Goal: Task Accomplishment & Management: Manage account settings

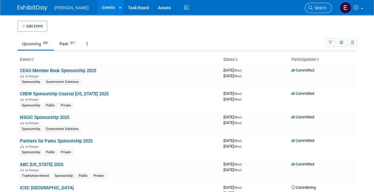
click at [318, 6] on span "Search" at bounding box center [320, 8] width 14 height 4
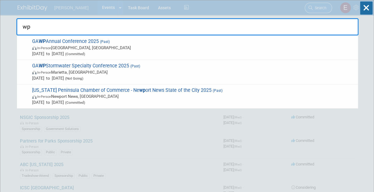
type input "w"
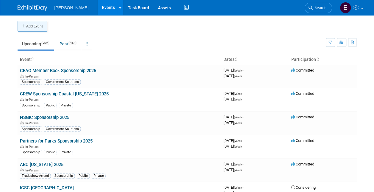
click at [32, 25] on button "Add Event" at bounding box center [33, 26] width 30 height 11
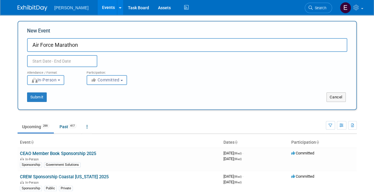
type input "Air Force Marathon"
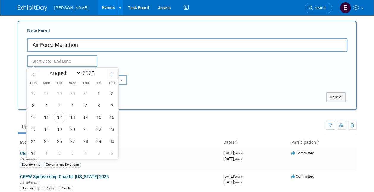
click at [112, 75] on icon at bounding box center [112, 74] width 4 height 4
click at [35, 74] on span at bounding box center [33, 74] width 11 height 10
select select "8"
click at [110, 116] on span "20" at bounding box center [112, 117] width 12 height 12
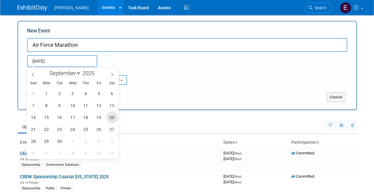
type input "[DATE] to [DATE]"
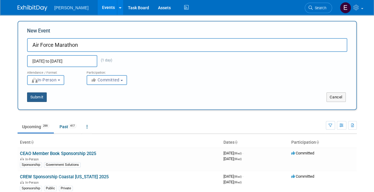
click at [45, 97] on button "Submit" at bounding box center [37, 97] width 20 height 10
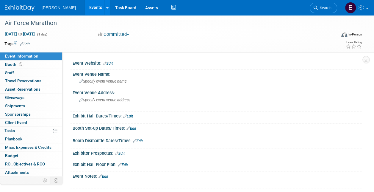
click at [28, 43] on link "Edit" at bounding box center [25, 44] width 10 height 4
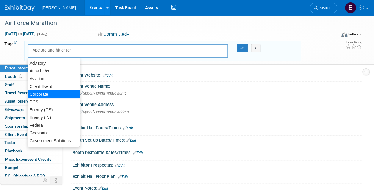
click at [46, 94] on div "Corporate" at bounding box center [54, 94] width 52 height 8
type input "Corporate"
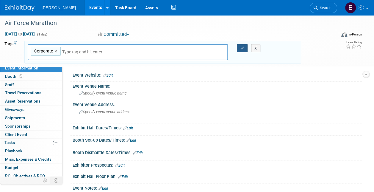
click at [245, 49] on button "button" at bounding box center [242, 48] width 11 height 8
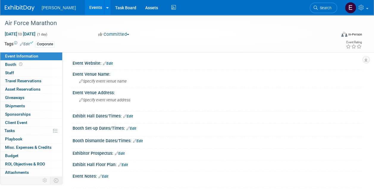
click at [111, 61] on link "Edit" at bounding box center [108, 63] width 10 height 4
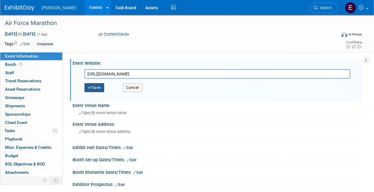
type input "[URL][DOMAIN_NAME]"
click at [91, 87] on icon "button" at bounding box center [90, 87] width 4 height 4
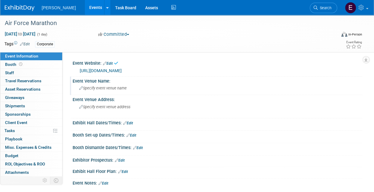
click at [108, 88] on span "Specify event venue name" at bounding box center [103, 88] width 48 height 4
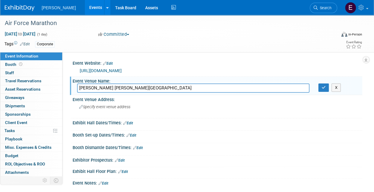
click at [94, 86] on input "Wright Patterson Air Force Base" at bounding box center [193, 87] width 233 height 9
type input "[PERSON_NAME][GEOGRAPHIC_DATA]"
click at [113, 105] on span "Specify event venue address" at bounding box center [104, 107] width 51 height 4
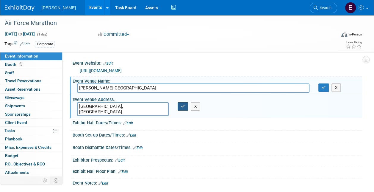
type textarea "[GEOGRAPHIC_DATA], [GEOGRAPHIC_DATA]"
click at [182, 104] on icon "button" at bounding box center [183, 106] width 4 height 4
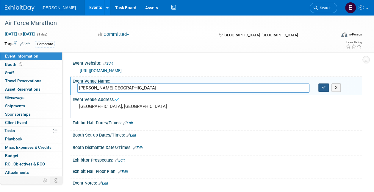
click at [321, 87] on button "button" at bounding box center [324, 87] width 11 height 8
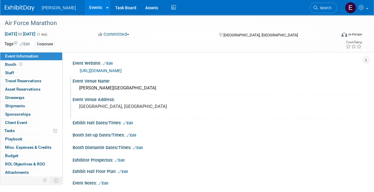
click at [29, 43] on link "Edit" at bounding box center [25, 44] width 10 height 4
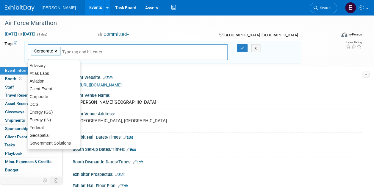
click at [55, 51] on link "×" at bounding box center [57, 51] width 4 height 7
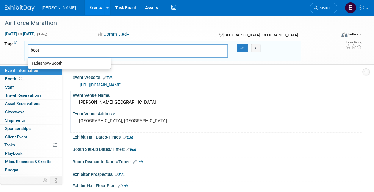
type input "booth"
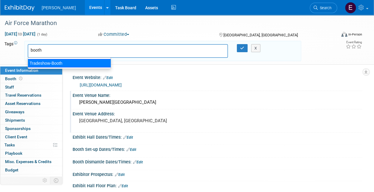
click at [56, 64] on div "Tradeshow-Booth" at bounding box center [69, 63] width 83 height 8
type input "Tradeshow-Booth"
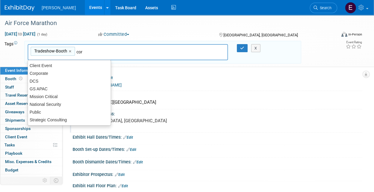
type input "corp"
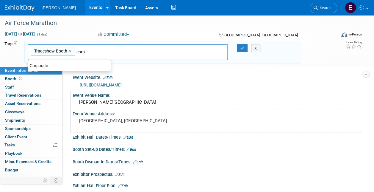
click at [56, 64] on div "Corporate" at bounding box center [69, 66] width 83 height 8
type input "Tradeshow-Booth, Corporate"
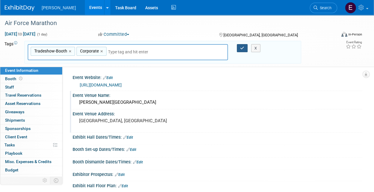
click at [244, 46] on icon "button" at bounding box center [242, 48] width 4 height 4
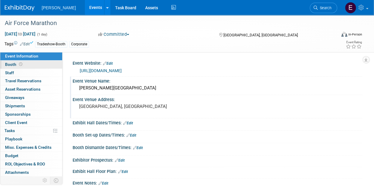
click at [30, 63] on link "Booth" at bounding box center [31, 64] width 62 height 8
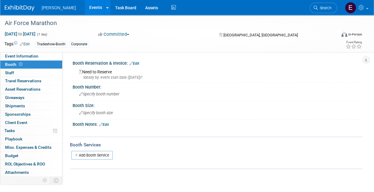
click at [134, 63] on link "Edit" at bounding box center [135, 63] width 10 height 4
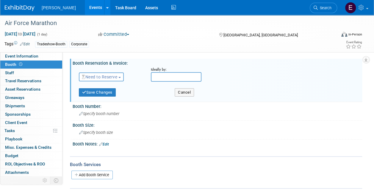
click at [101, 77] on span "Need to Reserve" at bounding box center [99, 76] width 35 height 5
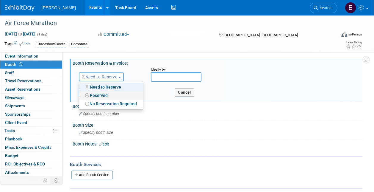
click at [99, 94] on link "Reserved" at bounding box center [111, 95] width 64 height 8
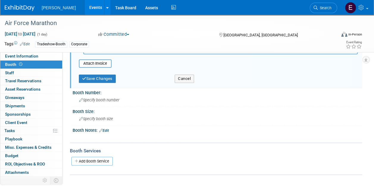
scroll to position [119, 0]
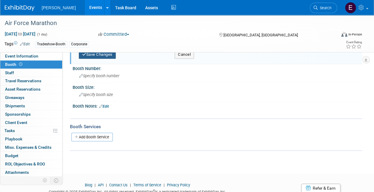
click at [101, 56] on button "Save Changes" at bounding box center [97, 54] width 37 height 8
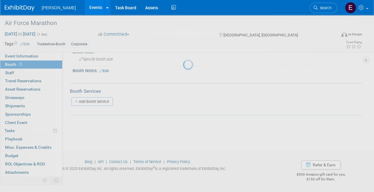
scroll to position [56, 0]
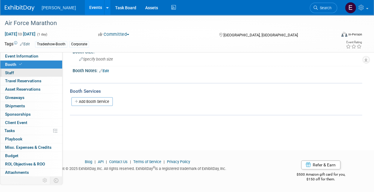
click at [26, 73] on link "0 Staff 0" at bounding box center [31, 73] width 62 height 8
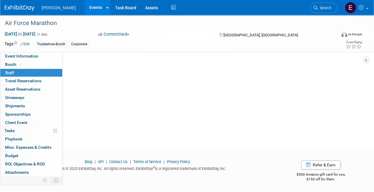
scroll to position [0, 0]
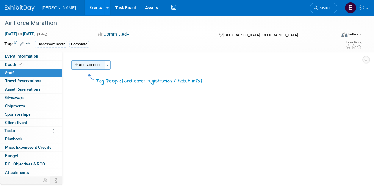
click at [88, 66] on button "Add Attendee" at bounding box center [88, 65] width 34 height 10
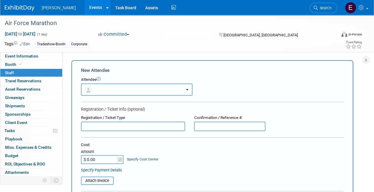
click at [102, 92] on button "button" at bounding box center [137, 89] width 112 height 12
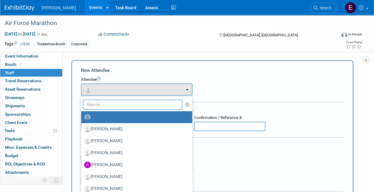
click at [107, 106] on input "text" at bounding box center [133, 104] width 100 height 10
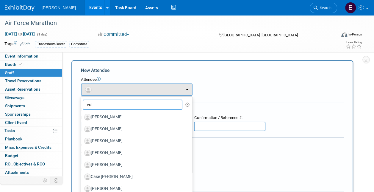
type input "volk"
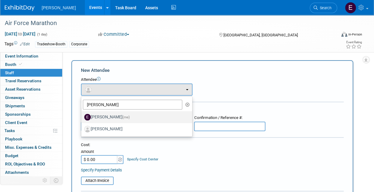
click at [105, 116] on label "Emy Volk (me)" at bounding box center [135, 117] width 102 height 10
click at [82, 116] on input "Emy Volk (me)" at bounding box center [80, 116] width 4 height 4
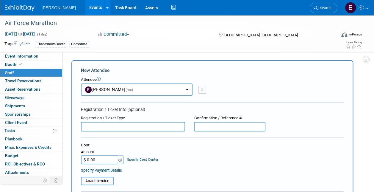
select select "120ddee5-d8a4-4b60-82eb-45c9a3dd4d29"
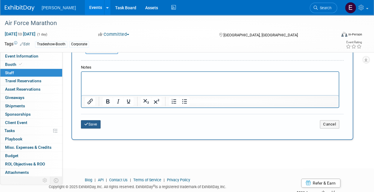
click at [93, 125] on button "Save" at bounding box center [91, 124] width 20 height 8
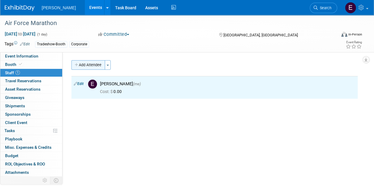
click at [94, 61] on button "Add Attendee" at bounding box center [88, 65] width 34 height 10
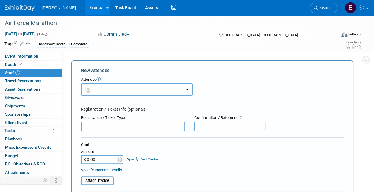
click at [108, 88] on button "button" at bounding box center [137, 89] width 112 height 12
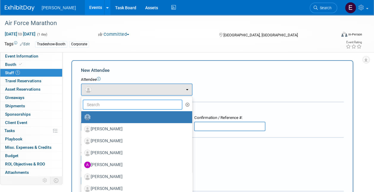
click at [107, 102] on input "text" at bounding box center [133, 104] width 100 height 10
type input "kim"
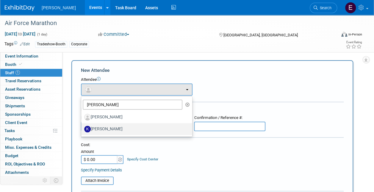
click at [108, 125] on label "[PERSON_NAME]" at bounding box center [135, 129] width 102 height 10
click at [82, 126] on input "[PERSON_NAME]" at bounding box center [80, 128] width 4 height 4
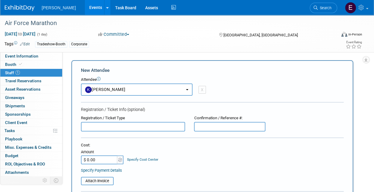
select select "e68e936d-8cf8-4ccd-b6f9-a341565438ad"
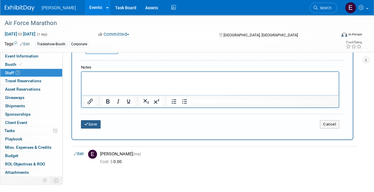
click at [91, 120] on button "Save" at bounding box center [91, 124] width 20 height 8
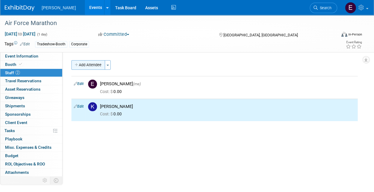
click at [88, 60] on button "Add Attendee" at bounding box center [88, 65] width 34 height 10
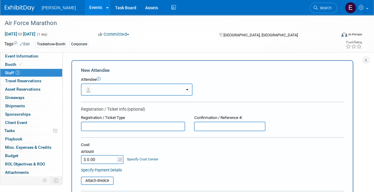
click at [102, 88] on button "button" at bounding box center [137, 89] width 112 height 12
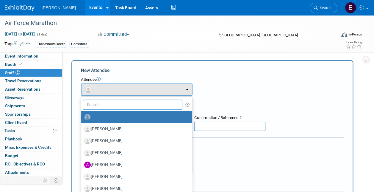
click at [105, 105] on input "text" at bounding box center [133, 104] width 100 height 10
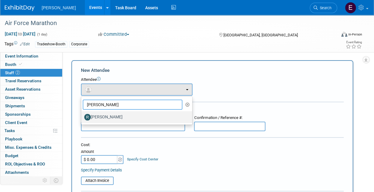
type input "deis"
click at [101, 114] on label "[PERSON_NAME]" at bounding box center [135, 117] width 102 height 10
click at [82, 114] on input "[PERSON_NAME]" at bounding box center [80, 116] width 4 height 4
select select "844a177d-a181-44ff-a72a-5731d68e4351"
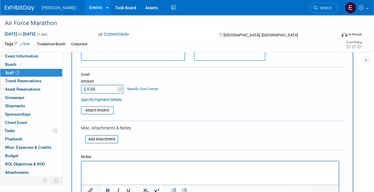
scroll to position [179, 0]
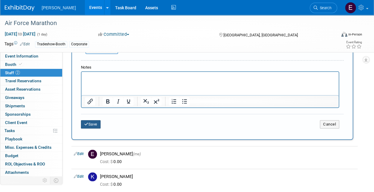
click at [93, 124] on button "Save" at bounding box center [91, 124] width 20 height 8
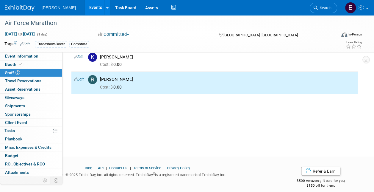
scroll to position [0, 0]
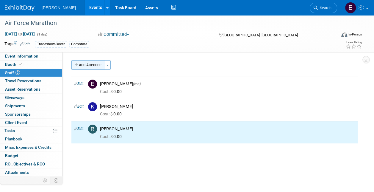
click at [92, 63] on button "Add Attendee" at bounding box center [88, 65] width 34 height 10
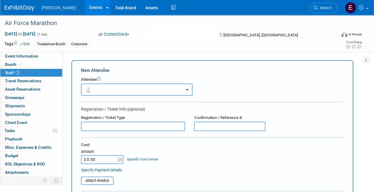
drag, startPoint x: 119, startPoint y: 85, endPoint x: 119, endPoint y: 99, distance: 14.0
click at [119, 85] on button "button" at bounding box center [137, 89] width 112 height 12
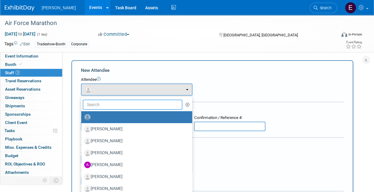
click at [120, 105] on input "text" at bounding box center [133, 104] width 100 height 10
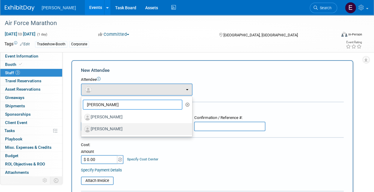
type input "johnson"
click at [110, 128] on label "[PERSON_NAME]" at bounding box center [135, 129] width 102 height 10
click at [82, 128] on input "[PERSON_NAME]" at bounding box center [80, 128] width 4 height 4
select select "4c5ce29c-3c5b-492e-980b-fa38cbf67d7e"
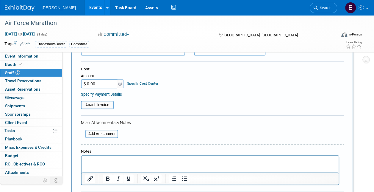
scroll to position [119, 0]
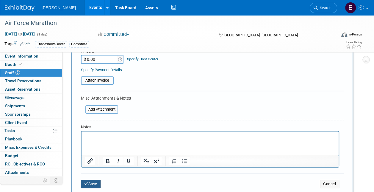
click at [89, 185] on button "Save" at bounding box center [91, 184] width 20 height 8
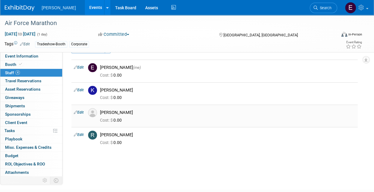
scroll to position [0, 0]
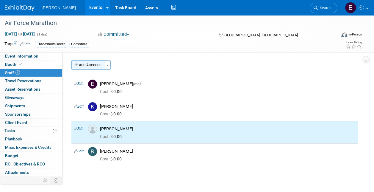
click at [90, 67] on button "Add Attendee" at bounding box center [88, 65] width 34 height 10
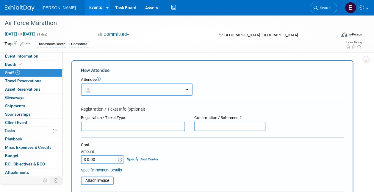
click at [102, 88] on button "button" at bounding box center [137, 89] width 112 height 12
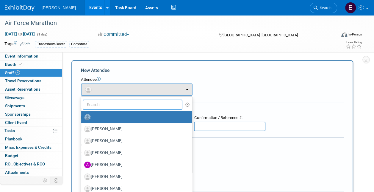
click at [109, 108] on input "text" at bounding box center [133, 104] width 100 height 10
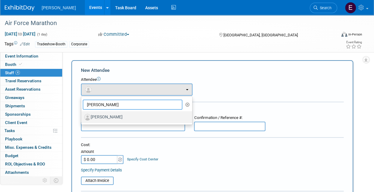
type input "sclafani"
click at [132, 118] on label "[PERSON_NAME]" at bounding box center [135, 117] width 102 height 10
click at [82, 118] on input "[PERSON_NAME]" at bounding box center [80, 116] width 4 height 4
select select "ea09631d-bf83-4dd4-a77f-a7a1ed05acaf"
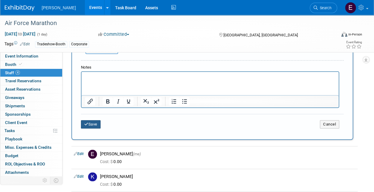
click at [89, 124] on button "Save" at bounding box center [91, 124] width 20 height 8
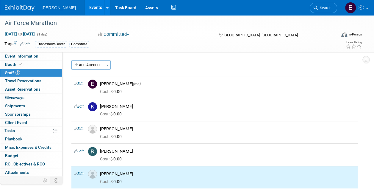
click at [91, 58] on div "Event Website: Edit https://www.usafmarathon.com/ https://www.usafmarathon.com/…" at bounding box center [213, 117] width 300 height 131
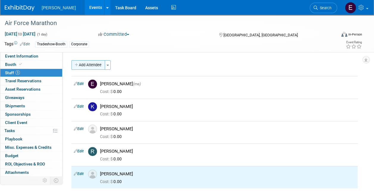
click at [91, 63] on button "Add Attendee" at bounding box center [88, 65] width 34 height 10
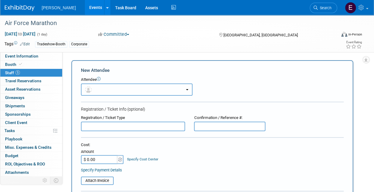
click at [101, 89] on button "button" at bounding box center [137, 89] width 112 height 12
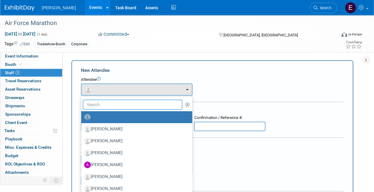
click at [110, 106] on input "text" at bounding box center [133, 104] width 100 height 10
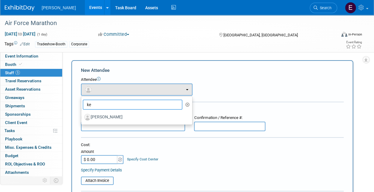
type input "k"
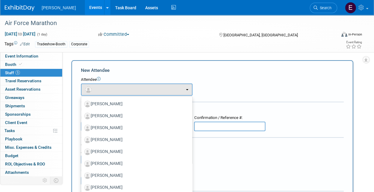
scroll to position [119, 0]
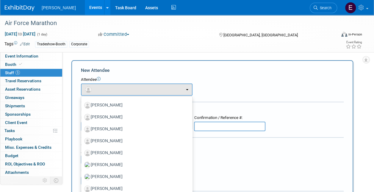
click at [276, 171] on div "Specify Payment Details" at bounding box center [212, 170] width 263 height 6
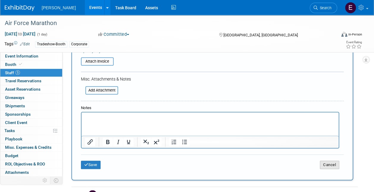
click at [335, 162] on button "Cancel" at bounding box center [329, 165] width 19 height 8
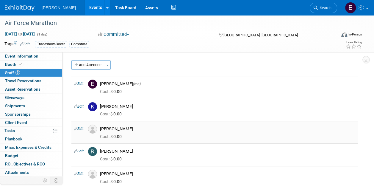
scroll to position [0, 0]
click at [13, 89] on span "Asset Reservations 0" at bounding box center [22, 89] width 35 height 5
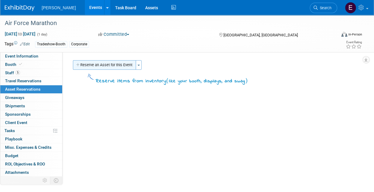
click at [116, 67] on button "Reserve an Asset for this Event" at bounding box center [104, 65] width 63 height 10
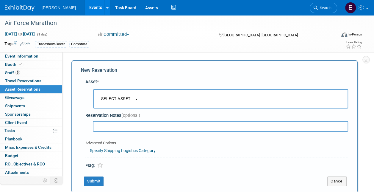
scroll to position [6, 0]
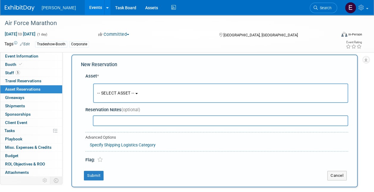
click at [113, 98] on button "-- SELECT ASSET --" at bounding box center [220, 92] width 255 height 19
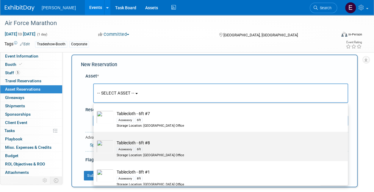
scroll to position [9191, 0]
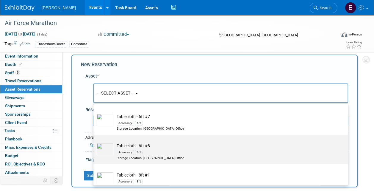
click at [144, 153] on div "Accessory 6ft" at bounding box center [227, 152] width 220 height 7
click at [94, 142] on input "Tablecloth - 6ft #8 Accessory 6ft Storage Location: Dayton Office" at bounding box center [93, 140] width 4 height 4
select select "10726647"
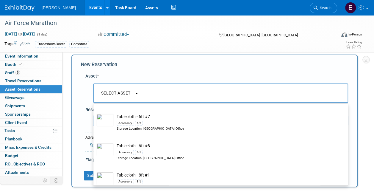
select select "8"
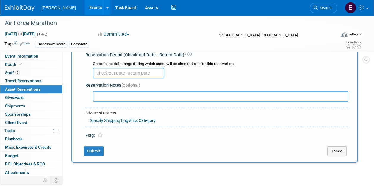
scroll to position [65, 0]
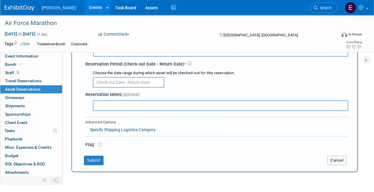
click at [127, 83] on input "text" at bounding box center [128, 82] width 71 height 11
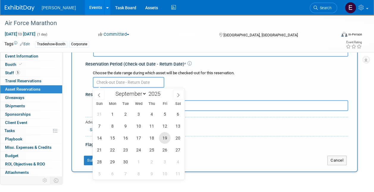
click at [166, 138] on span "19" at bounding box center [165, 138] width 12 height 12
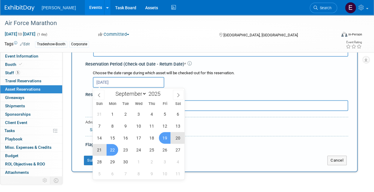
click at [115, 148] on span "22" at bounding box center [113, 150] width 12 height 12
type input "Sep 19, 2025 to Sep 22, 2025"
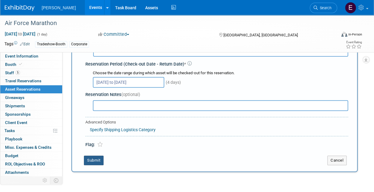
click at [97, 159] on button "Submit" at bounding box center [94, 160] width 20 height 10
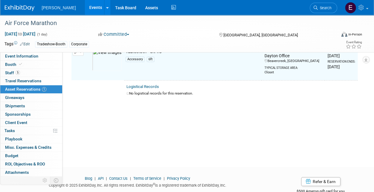
scroll to position [7, 0]
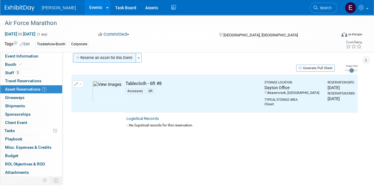
click at [98, 60] on button "Reserve an Asset for this Event" at bounding box center [104, 58] width 63 height 10
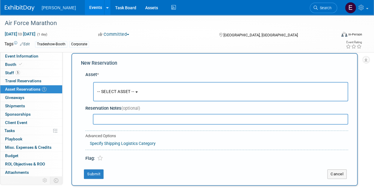
scroll to position [6, 0]
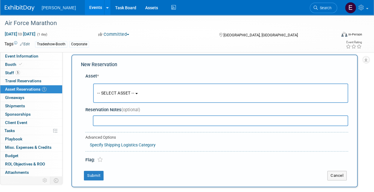
click at [111, 96] on button "-- SELECT ASSET --" at bounding box center [220, 92] width 255 height 19
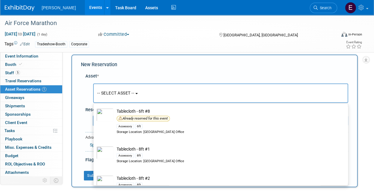
scroll to position [9207, 0]
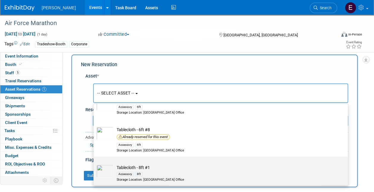
click at [135, 174] on div "Accessory 8ft" at bounding box center [227, 173] width 220 height 7
click at [94, 164] on input "Tablecloth - 8ft #1 Accessory 8ft Storage Location: Dayton Office" at bounding box center [93, 162] width 4 height 4
select select "10725807"
select select "8"
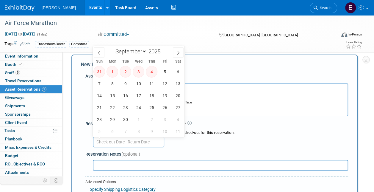
click at [132, 138] on input "text" at bounding box center [128, 141] width 71 height 11
click at [166, 95] on span "19" at bounding box center [165, 96] width 12 height 12
click at [116, 109] on span "22" at bounding box center [113, 108] width 12 height 12
type input "Sep 19, 2025 to Sep 22, 2025"
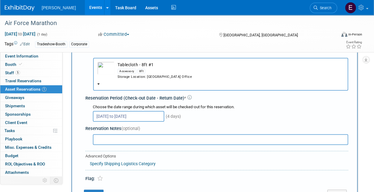
scroll to position [95, 0]
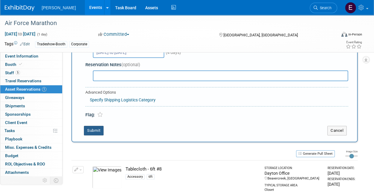
click at [100, 129] on button "Submit" at bounding box center [94, 131] width 20 height 10
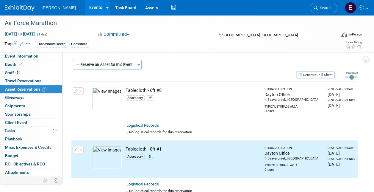
scroll to position [0, 0]
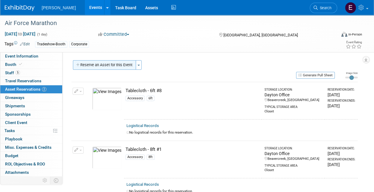
click at [119, 63] on button "Reserve an Asset for this Event" at bounding box center [104, 65] width 63 height 10
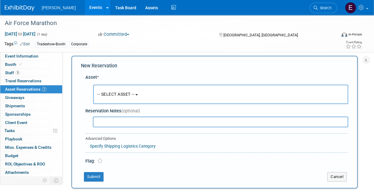
scroll to position [6, 0]
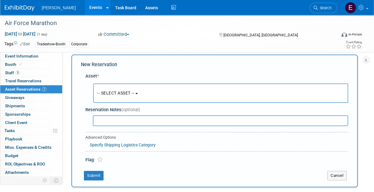
click at [114, 91] on span "-- SELECT ASSET --" at bounding box center [115, 93] width 37 height 5
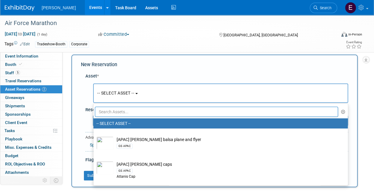
click at [116, 110] on input "text" at bounding box center [216, 112] width 243 height 10
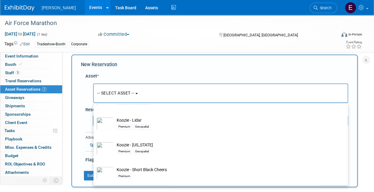
scroll to position [108, 0]
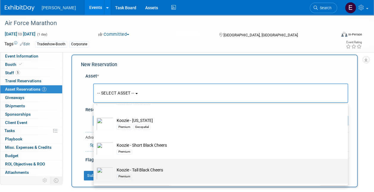
type input "koo"
click at [150, 167] on td "Koozie - Tall Black Cheers Premium" at bounding box center [225, 173] width 223 height 13
click at [94, 166] on input "Koozie - Tall Black Cheers Premium" at bounding box center [93, 164] width 4 height 4
select select "10723132"
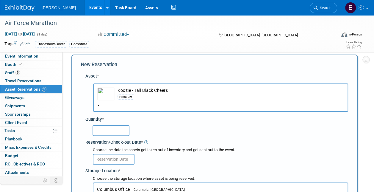
drag, startPoint x: 94, startPoint y: 104, endPoint x: 99, endPoint y: 105, distance: 6.1
click at [95, 105] on button "Koozie - Tall Black Cheers Premium" at bounding box center [220, 97] width 255 height 28
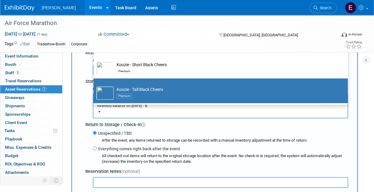
scroll to position [35, 0]
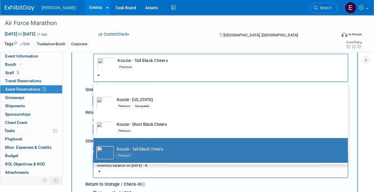
click at [71, 107] on div "New Reservation Asset * -- SELECT ASSET --" at bounding box center [214, 167] width 287 height 284
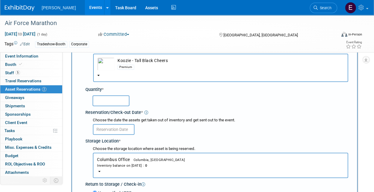
click at [112, 99] on input "text" at bounding box center [111, 100] width 37 height 11
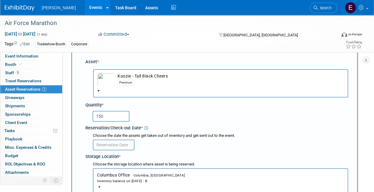
scroll to position [0, 0]
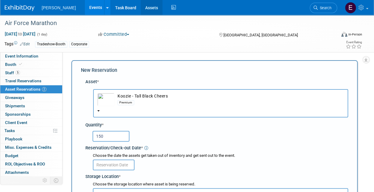
type input "150"
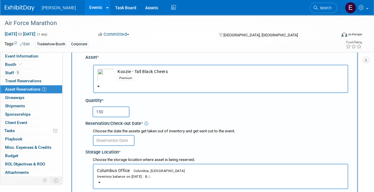
scroll to position [60, 0]
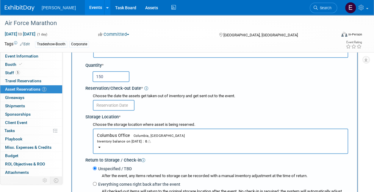
click at [123, 108] on input "text" at bounding box center [114, 105] width 42 height 11
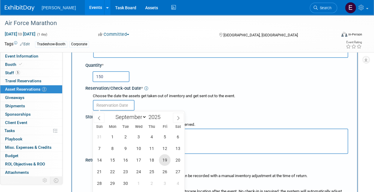
click at [166, 161] on span "19" at bounding box center [165, 160] width 12 height 12
type input "Sep 19, 2025"
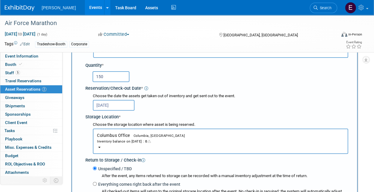
click at [101, 147] on button "Columbus Office Columbia, SC Inventory balance on Sep 19, 2025 : 0" at bounding box center [221, 140] width 256 height 25
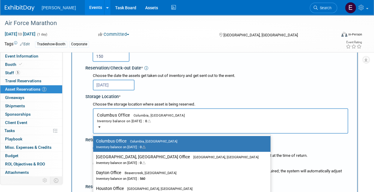
scroll to position [89, 0]
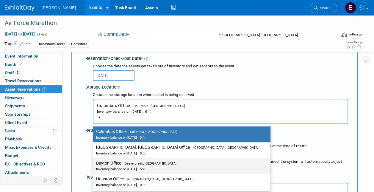
click at [112, 169] on div "Inventory balance on Sep 19, 2025 : 560" at bounding box center [177, 169] width 163 height 6
click at [94, 165] on input "Dayton Office Beavercreek, OH Inventory balance on Sep 19, 2025 : 560" at bounding box center [92, 163] width 4 height 4
select select "11223930"
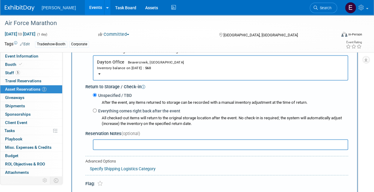
scroll to position [179, 0]
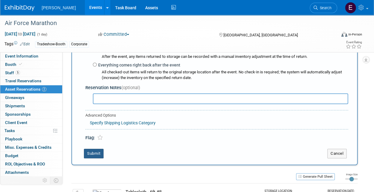
click at [101, 154] on button "Submit" at bounding box center [94, 154] width 20 height 10
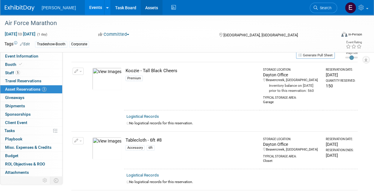
scroll to position [0, 0]
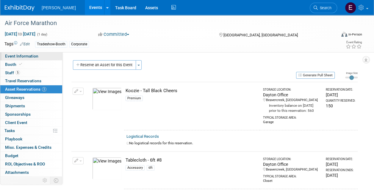
click at [40, 58] on link "Event Information" at bounding box center [31, 56] width 62 height 8
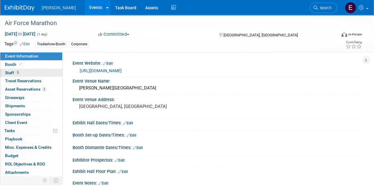
drag, startPoint x: 132, startPoint y: 8, endPoint x: 21, endPoint y: 71, distance: 127.4
click at [21, 71] on link "5 Staff 5" at bounding box center [31, 73] width 62 height 8
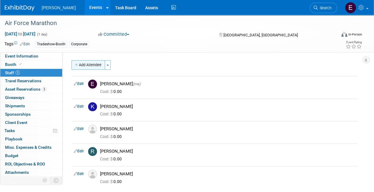
click at [95, 63] on button "Add Attendee" at bounding box center [88, 65] width 34 height 10
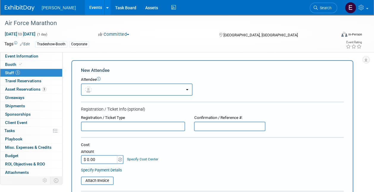
click at [105, 91] on button "button" at bounding box center [137, 89] width 112 height 12
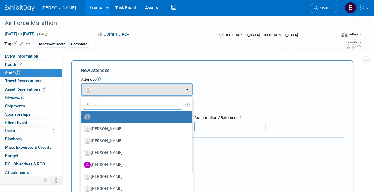
click at [106, 104] on input "text" at bounding box center [133, 104] width 100 height 10
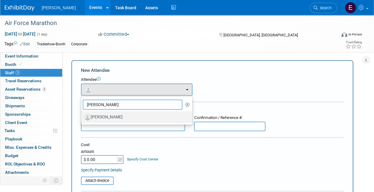
type input "streed"
click at [106, 115] on label "[PERSON_NAME]" at bounding box center [135, 117] width 102 height 10
click at [82, 115] on input "[PERSON_NAME]" at bounding box center [80, 116] width 4 height 4
select select "fd1d46b2-7367-4621-bd87-306603e76bbd"
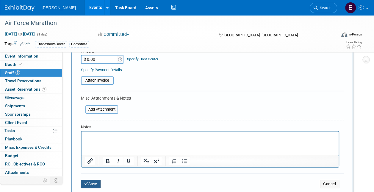
click at [95, 186] on button "Save" at bounding box center [91, 184] width 20 height 8
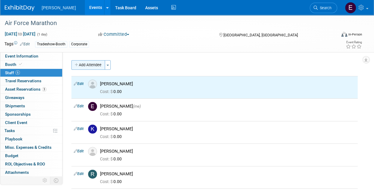
click at [85, 65] on button "Add Attendee" at bounding box center [88, 65] width 34 height 10
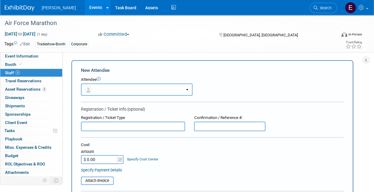
click at [102, 88] on button "button" at bounding box center [137, 89] width 112 height 12
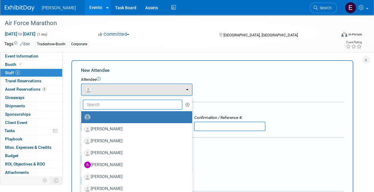
click at [104, 105] on input "text" at bounding box center [133, 104] width 100 height 10
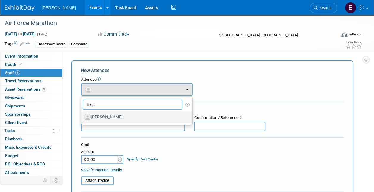
type input "biss"
click at [104, 114] on label "[PERSON_NAME]" at bounding box center [135, 117] width 102 height 10
click at [82, 114] on input "[PERSON_NAME]" at bounding box center [80, 116] width 4 height 4
select select "3c5e0ded-9c16-40f1-a321-faf40c1b24d1"
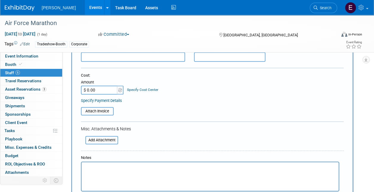
scroll to position [119, 0]
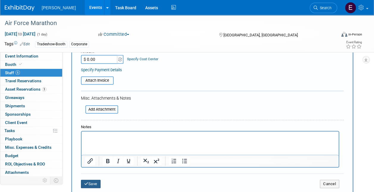
click at [96, 183] on button "Save" at bounding box center [91, 184] width 20 height 8
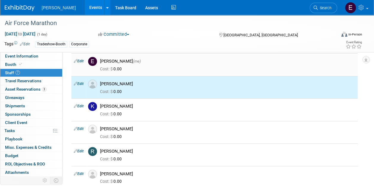
scroll to position [0, 0]
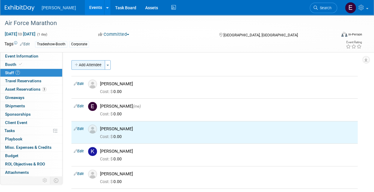
click at [94, 63] on button "Add Attendee" at bounding box center [88, 65] width 34 height 10
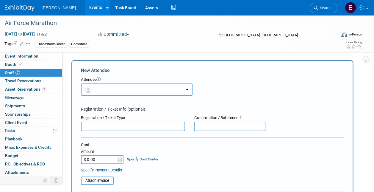
click at [105, 85] on button "button" at bounding box center [137, 89] width 112 height 12
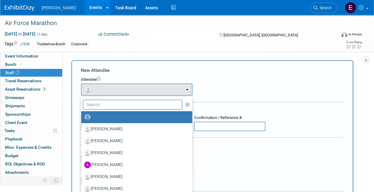
click at [105, 104] on input "text" at bounding box center [133, 104] width 100 height 10
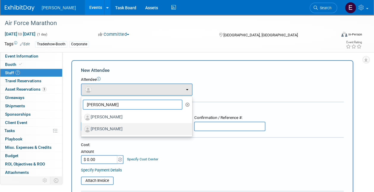
type input "moore"
click at [106, 129] on label "[PERSON_NAME]" at bounding box center [135, 129] width 102 height 10
click at [82, 129] on input "[PERSON_NAME]" at bounding box center [80, 128] width 4 height 4
select select "f3fcef65-40d5-4404-844b-2751b273a07f"
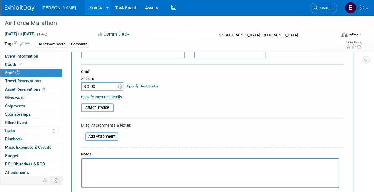
scroll to position [119, 0]
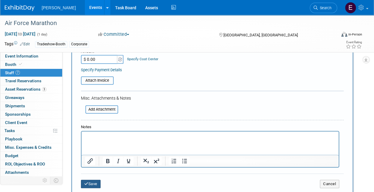
click at [88, 185] on button "Save" at bounding box center [91, 184] width 20 height 8
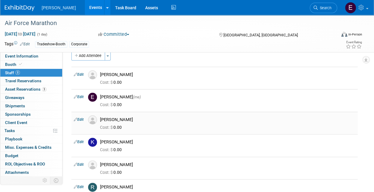
scroll to position [0, 0]
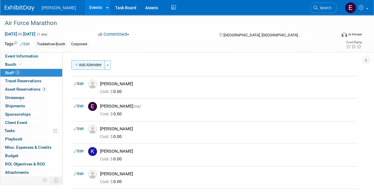
click at [90, 62] on button "Add Attendee" at bounding box center [88, 65] width 34 height 10
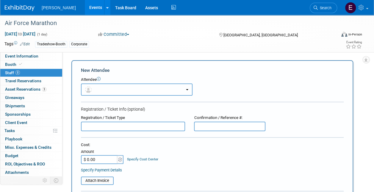
click at [97, 91] on button "button" at bounding box center [137, 89] width 112 height 12
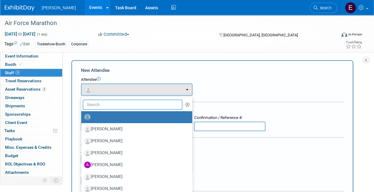
click at [106, 105] on input "text" at bounding box center [133, 104] width 100 height 10
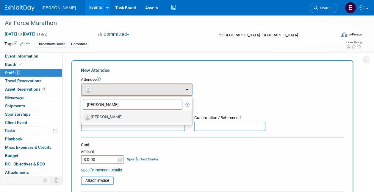
type input "meis"
click at [106, 116] on label "[PERSON_NAME]" at bounding box center [135, 117] width 102 height 10
click at [82, 116] on input "[PERSON_NAME]" at bounding box center [80, 116] width 4 height 4
select select "8bd3838d-fdf7-4ef4-b6a8-faae3754dcc0"
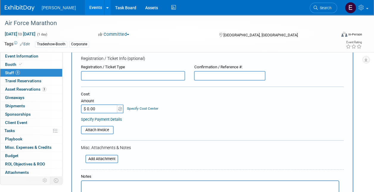
scroll to position [149, 0]
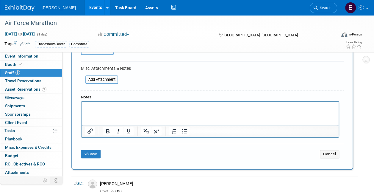
click at [92, 149] on div "Save Cancel" at bounding box center [212, 153] width 263 height 19
click at [91, 152] on button "Save" at bounding box center [91, 154] width 20 height 8
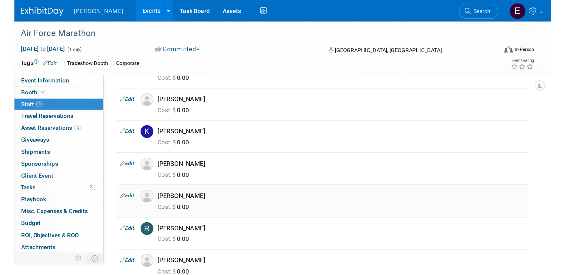
scroll to position [0, 0]
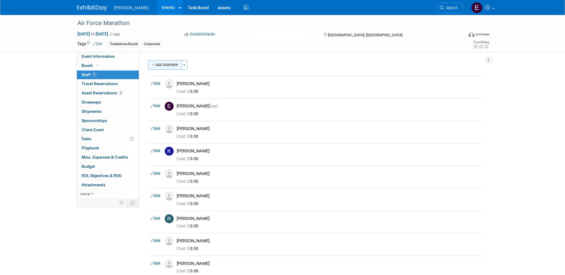
click at [171, 68] on button "Add Attendee" at bounding box center [165, 65] width 34 height 10
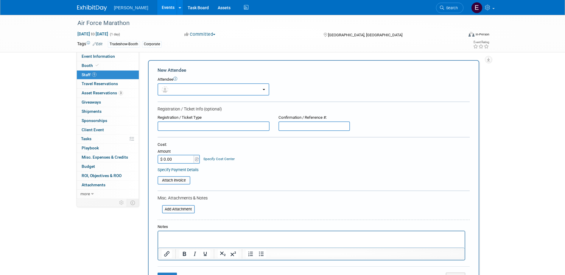
click at [177, 78] on icon at bounding box center [175, 79] width 4 height 4
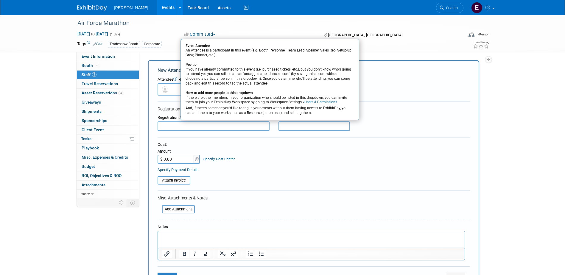
click at [304, 102] on link "Users & Permissions" at bounding box center [320, 102] width 33 height 4
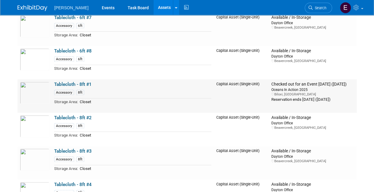
scroll to position [9268, 0]
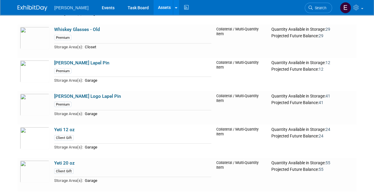
scroll to position [9939, 0]
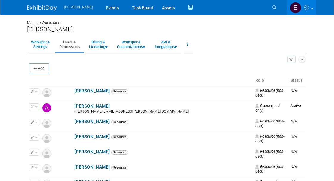
click at [49, 69] on button "Add" at bounding box center [39, 68] width 20 height 11
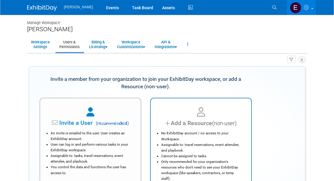
click at [177, 122] on div "Add a Resource (non-user)" at bounding box center [200, 123] width 85 height 9
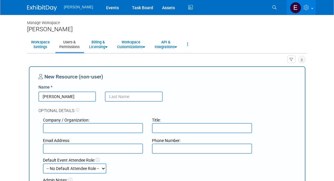
type input "Jade"
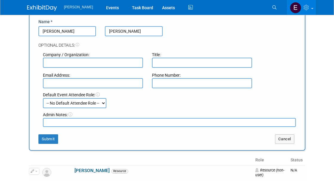
scroll to position [149, 0]
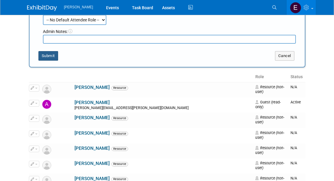
type input "Deis"
click at [54, 59] on button "Submit" at bounding box center [48, 56] width 20 height 10
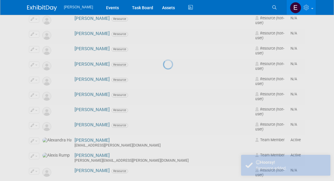
scroll to position [3, 0]
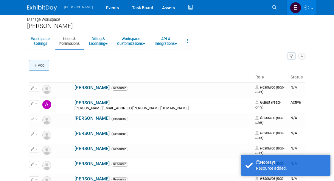
click at [35, 64] on icon "button" at bounding box center [36, 66] width 4 height 4
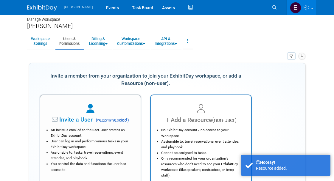
click at [198, 113] on icon at bounding box center [201, 109] width 8 height 9
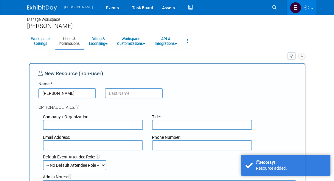
type input "Jenna"
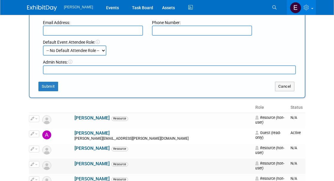
scroll to position [152, 0]
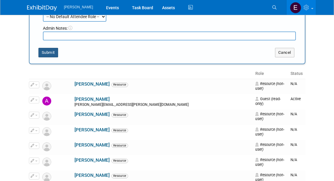
type input "Nahhas"
click at [51, 54] on button "Submit" at bounding box center [48, 53] width 20 height 10
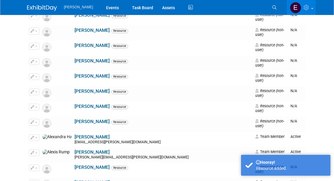
scroll to position [7, 0]
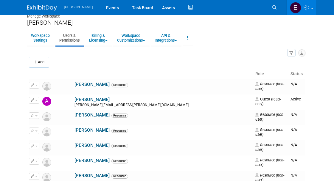
drag, startPoint x: 41, startPoint y: 61, endPoint x: 67, endPoint y: 78, distance: 30.8
click at [43, 61] on button "Add" at bounding box center [39, 62] width 20 height 11
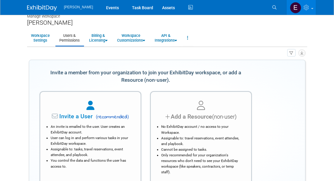
click at [196, 122] on div "No ExhibitDay account / no access to your Workspace. Assignable to: travel rese…" at bounding box center [200, 148] width 85 height 54
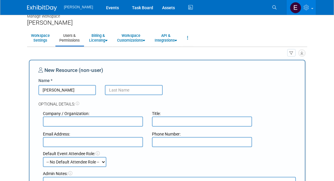
type input "Jill"
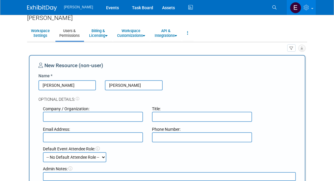
scroll to position [126, 0]
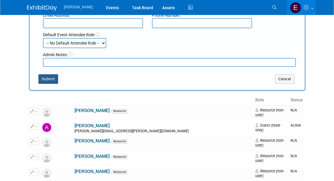
type input "Kelley"
click at [49, 77] on button "Submit" at bounding box center [48, 79] width 20 height 10
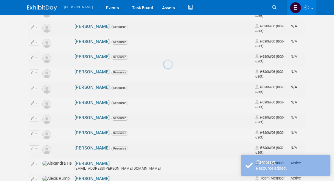
scroll to position [0, 0]
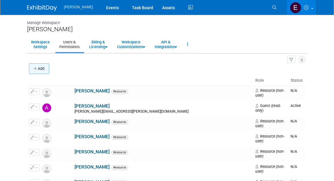
click at [43, 66] on button "Add" at bounding box center [39, 68] width 20 height 11
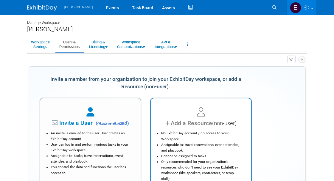
click at [199, 125] on div "Add a Resource (non-user)" at bounding box center [200, 123] width 85 height 9
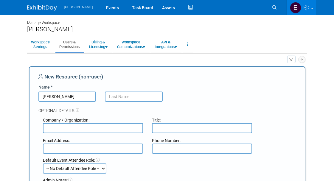
type input "Brian"
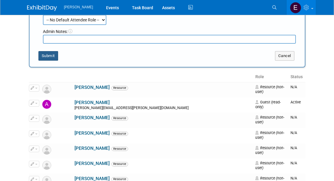
type input "Cullis"
click at [45, 57] on button "Submit" at bounding box center [48, 56] width 20 height 10
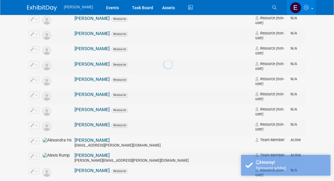
scroll to position [3, 0]
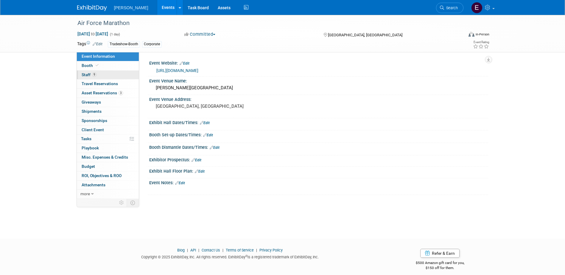
click at [116, 72] on link "9 Staff 9" at bounding box center [108, 75] width 62 height 9
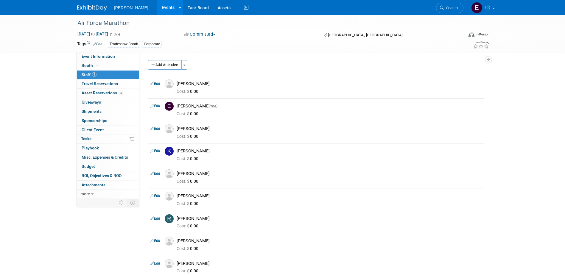
click at [167, 64] on button "Add Attendee" at bounding box center [165, 65] width 34 height 10
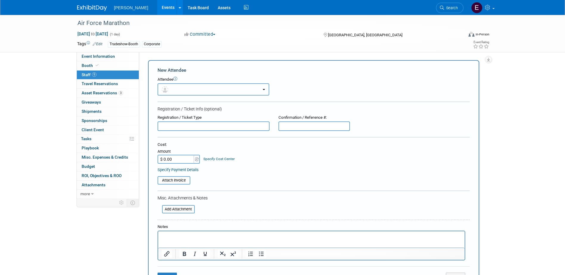
click at [185, 91] on button "button" at bounding box center [214, 89] width 112 height 12
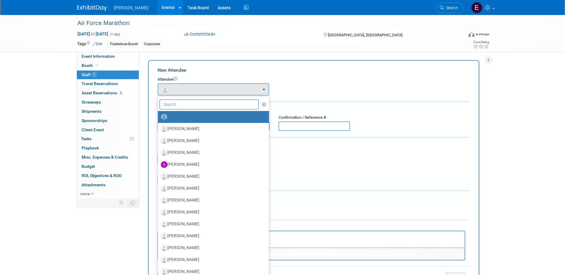
click at [183, 103] on input "text" at bounding box center [209, 104] width 100 height 10
type input "jade"
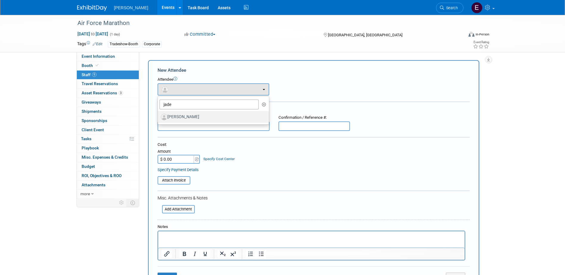
click at [182, 118] on label "[PERSON_NAME]" at bounding box center [212, 117] width 102 height 10
click at [159, 118] on input "[PERSON_NAME]" at bounding box center [157, 116] width 4 height 4
select select "0aced58b-9f57-4a53-849d-a75bdb8b1421"
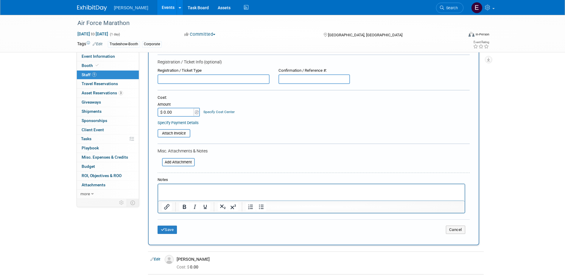
scroll to position [119, 0]
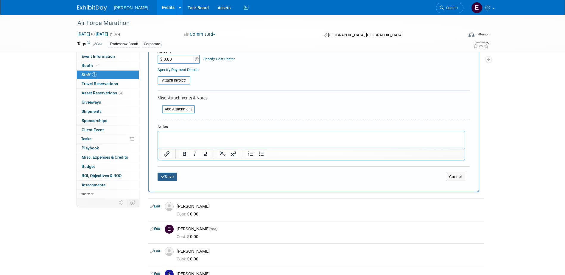
click at [172, 178] on button "Save" at bounding box center [168, 177] width 20 height 8
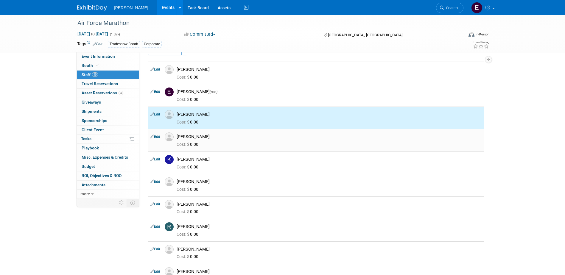
scroll to position [6, 0]
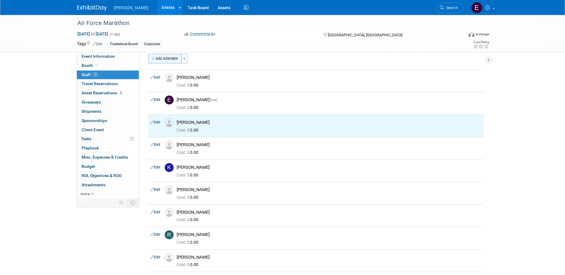
click at [175, 58] on button "Add Attendee" at bounding box center [165, 59] width 34 height 10
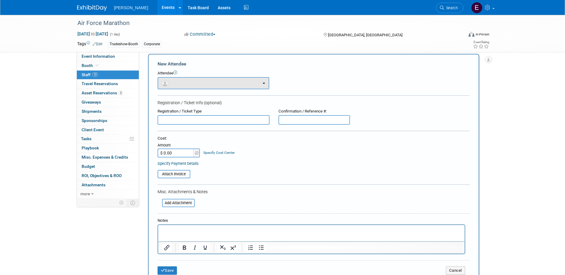
scroll to position [0, 0]
click at [186, 83] on button "button" at bounding box center [214, 83] width 112 height 12
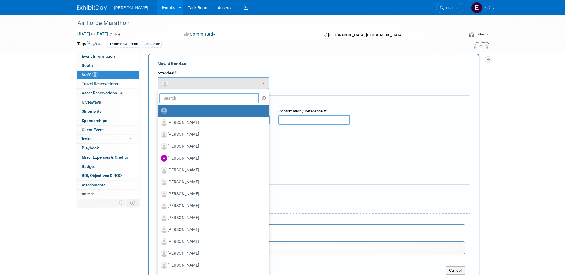
click at [186, 98] on input "text" at bounding box center [209, 98] width 100 height 10
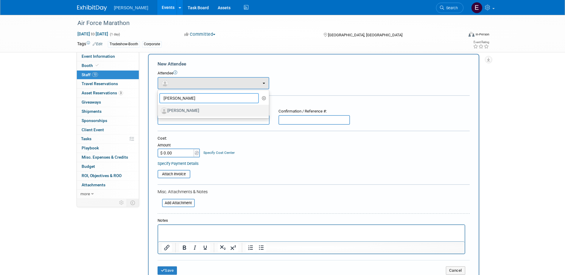
type input "jenna"
click at [182, 110] on label "[PERSON_NAME]" at bounding box center [212, 111] width 102 height 10
click at [159, 110] on input "[PERSON_NAME]" at bounding box center [157, 110] width 4 height 4
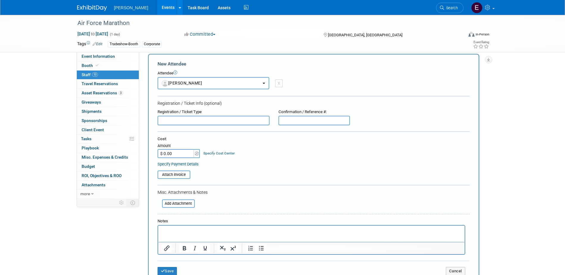
select select "4d303eb2-8cf3-490c-9072-1bf179e4899b"
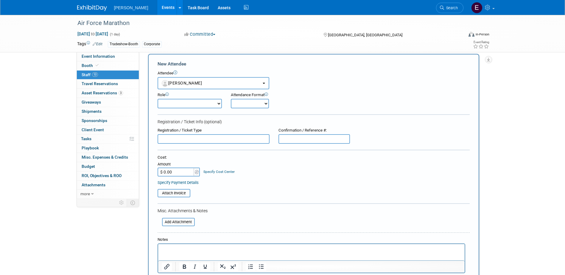
scroll to position [96, 0]
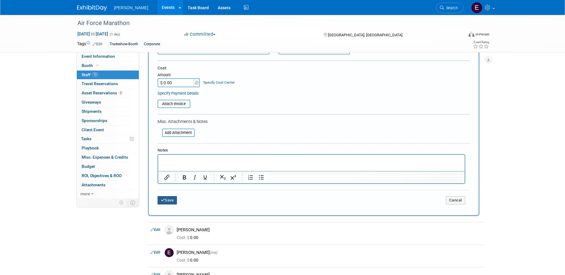
click at [166, 204] on button "Save" at bounding box center [168, 200] width 20 height 8
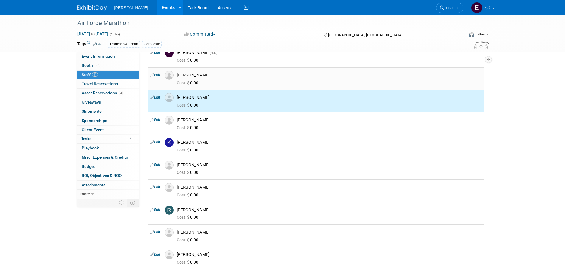
scroll to position [0, 0]
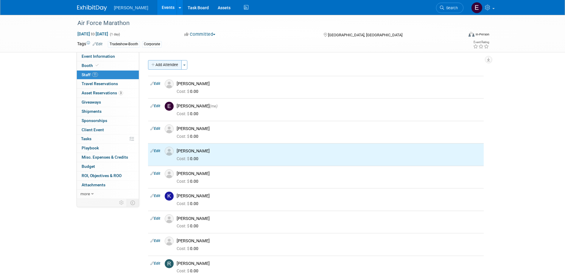
click at [169, 64] on button "Add Attendee" at bounding box center [165, 65] width 34 height 10
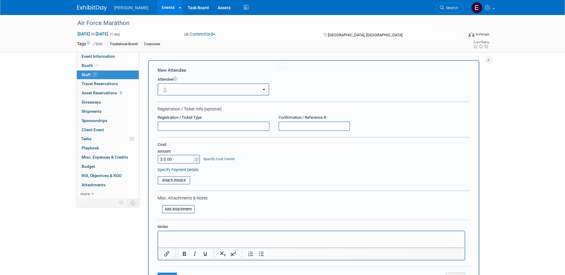
click at [191, 89] on button "button" at bounding box center [214, 89] width 112 height 12
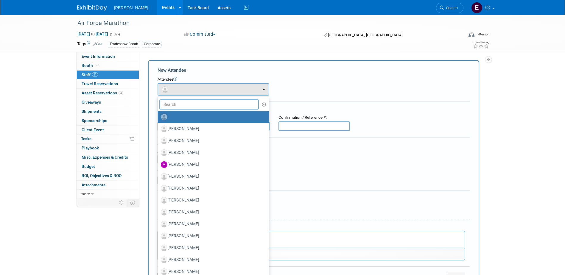
click at [190, 104] on input "text" at bounding box center [209, 104] width 100 height 10
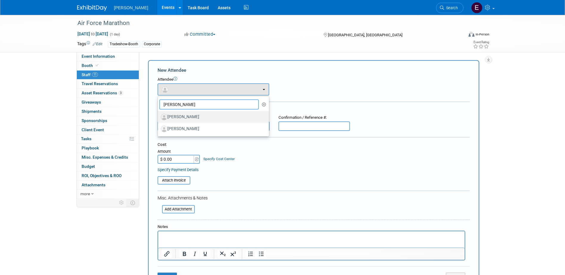
type input "jill"
click at [182, 117] on label "[PERSON_NAME]" at bounding box center [212, 117] width 102 height 10
click at [159, 117] on input "[PERSON_NAME]" at bounding box center [157, 116] width 4 height 4
select select "aabf3d48-0dcb-482d-841e-8e264d0f37b3"
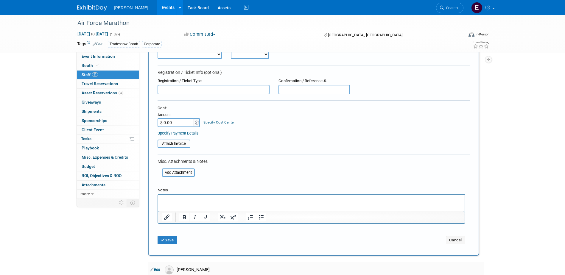
scroll to position [119, 0]
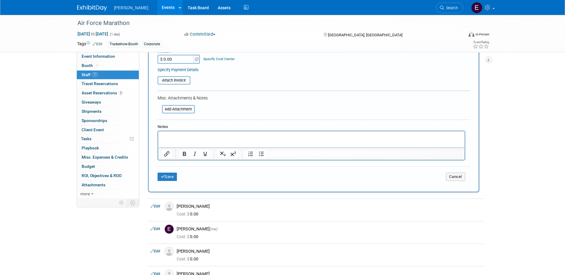
click at [168, 171] on div "Save Cancel" at bounding box center [314, 176] width 312 height 19
click at [169, 178] on button "Save" at bounding box center [168, 177] width 20 height 8
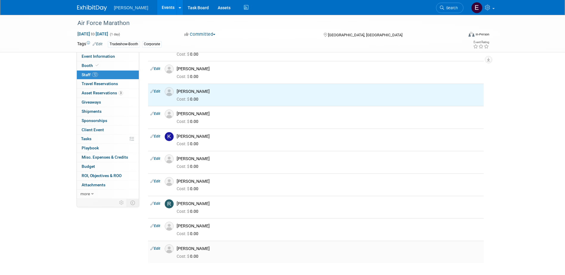
scroll to position [0, 0]
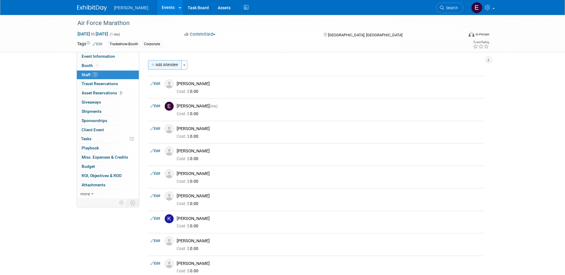
click at [163, 69] on button "Add Attendee" at bounding box center [165, 65] width 34 height 10
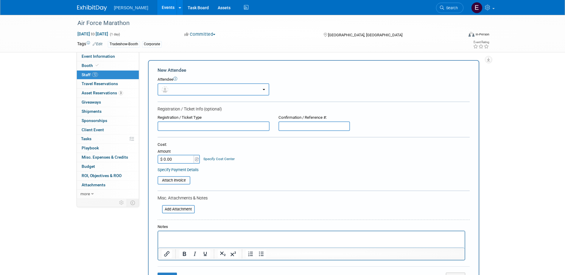
click at [171, 88] on button "button" at bounding box center [214, 89] width 112 height 12
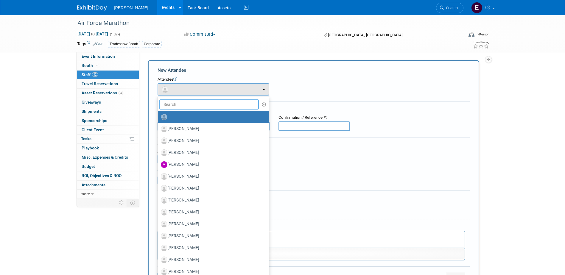
click at [184, 103] on input "text" at bounding box center [209, 104] width 100 height 10
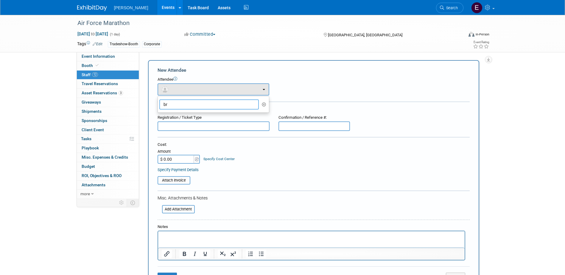
type input "b"
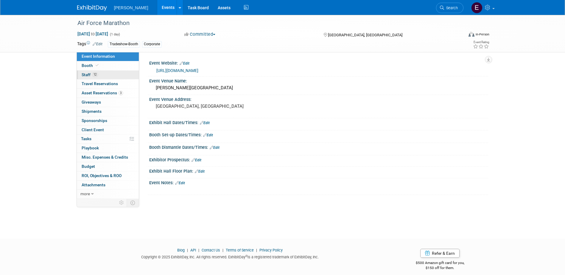
click at [107, 72] on link "12 Staff 12" at bounding box center [108, 75] width 62 height 9
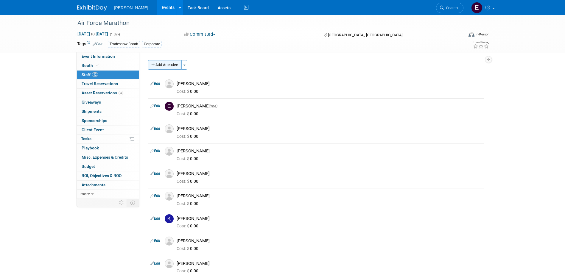
click at [170, 66] on button "Add Attendee" at bounding box center [165, 65] width 34 height 10
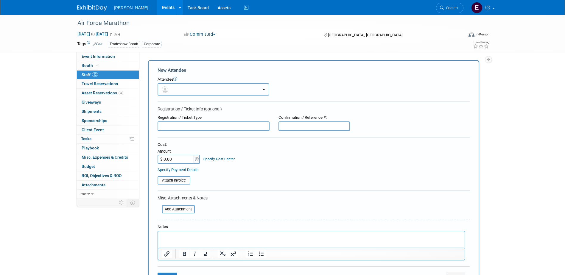
click at [181, 89] on button "button" at bounding box center [214, 89] width 112 height 12
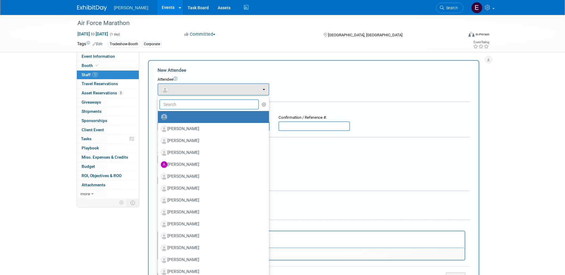
click at [182, 106] on input "text" at bounding box center [209, 104] width 100 height 10
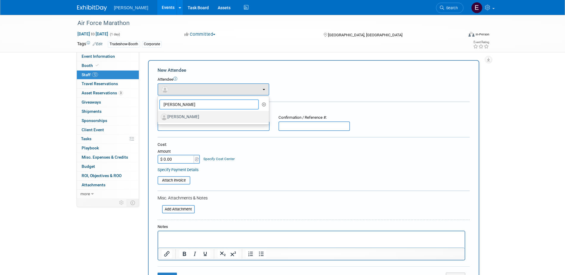
type input "[PERSON_NAME]"
click at [182, 118] on label "[PERSON_NAME]" at bounding box center [212, 117] width 102 height 10
click at [159, 118] on input "[PERSON_NAME]" at bounding box center [157, 116] width 4 height 4
select select "42e547e9-d63b-45a8-b88c-c5b4c8150329"
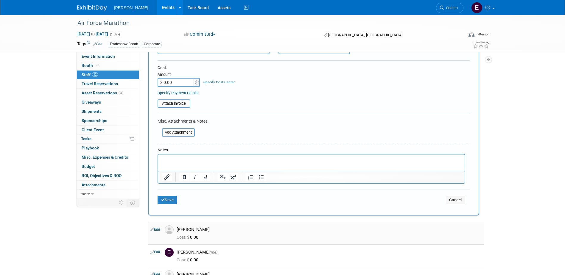
scroll to position [119, 0]
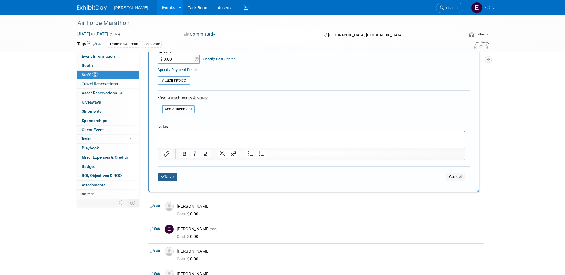
click at [169, 178] on button "Save" at bounding box center [168, 177] width 20 height 8
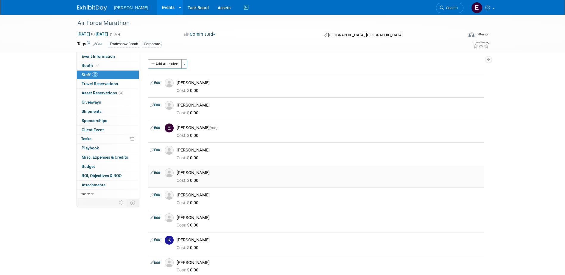
scroll to position [0, 0]
click at [101, 120] on span "Sponsorships 0" at bounding box center [95, 120] width 26 height 5
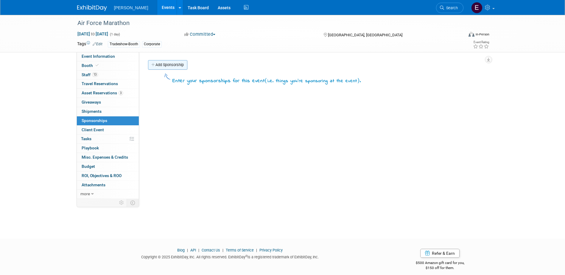
click at [176, 66] on link "Add Sponsorship" at bounding box center [167, 65] width 39 height 10
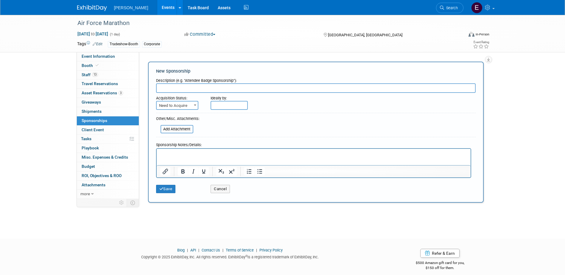
click at [273, 86] on input "text" at bounding box center [316, 88] width 320 height 10
type input "Commercial Sponsorship"
click at [188, 105] on span "Need to Acquire" at bounding box center [177, 106] width 41 height 8
select select "2"
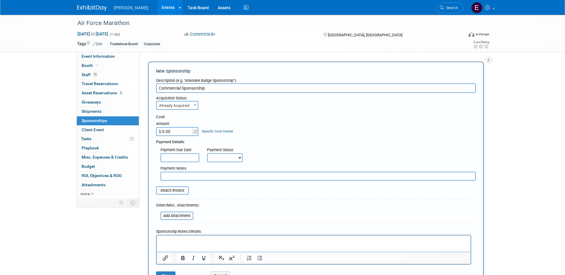
click at [178, 130] on input "$ 0.00" at bounding box center [174, 131] width 37 height 9
type input "$ 12,000.00"
click at [222, 130] on link "Specify Cost Center" at bounding box center [217, 131] width 31 height 4
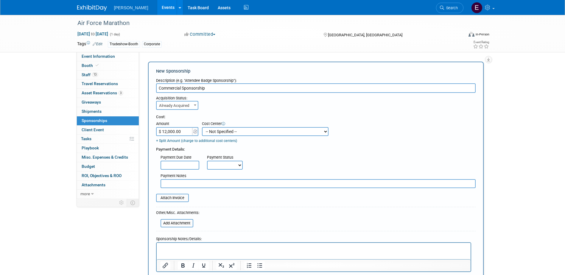
click at [222, 130] on select "-- Not Specified -- Advisory Services - Expenses_1001.502 Aerial Acquisition - …" at bounding box center [265, 131] width 127 height 9
select select "18966247"
click at [202, 127] on select "-- Not Specified -- Advisory Services - Expenses_1001.502 Aerial Acquisition - …" at bounding box center [265, 131] width 127 height 9
click at [212, 161] on select "Not Paid Yet Partially Paid Paid in Full" at bounding box center [225, 165] width 36 height 9
select select "1"
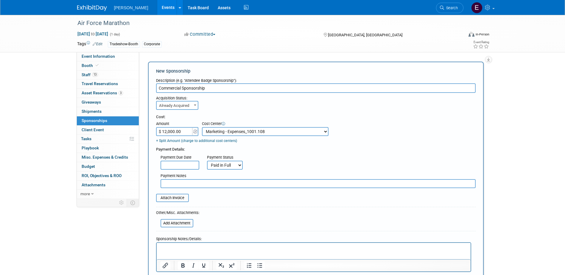
click at [207, 161] on select "Not Paid Yet Partially Paid Paid in Full" at bounding box center [225, 165] width 36 height 9
click at [200, 183] on input "text" at bounding box center [318, 183] width 315 height 9
type input "Submitted check request on [DATE] EV"
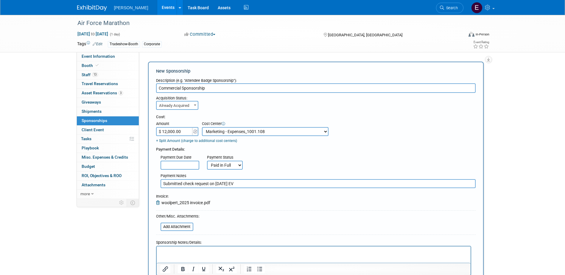
scroll to position [92, 0]
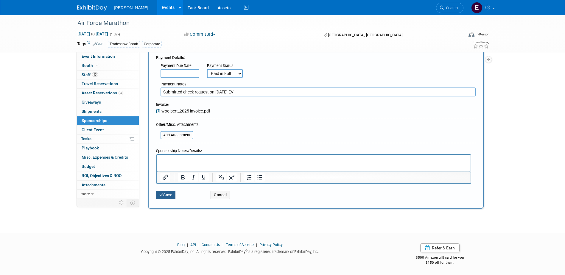
click at [171, 194] on button "Save" at bounding box center [166, 195] width 20 height 8
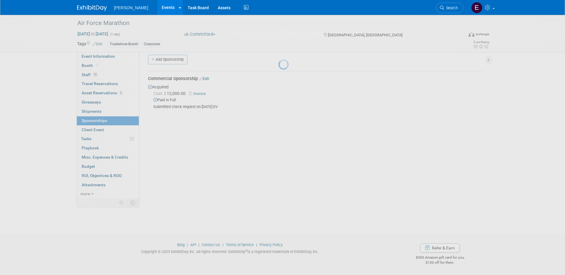
scroll to position [5, 0]
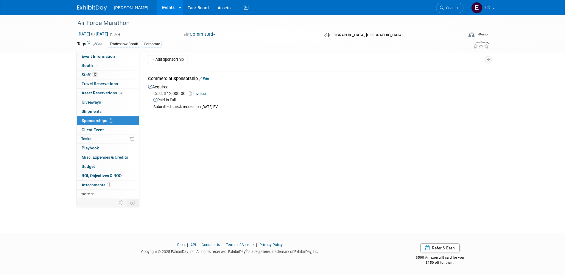
click at [204, 80] on link "Edit" at bounding box center [204, 79] width 10 height 4
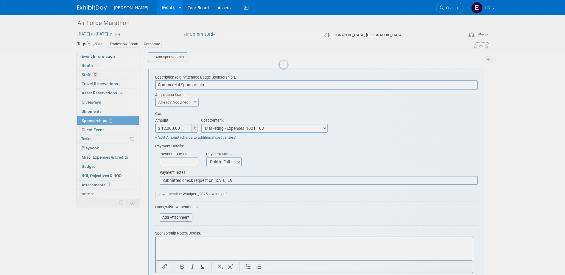
scroll to position [9, 0]
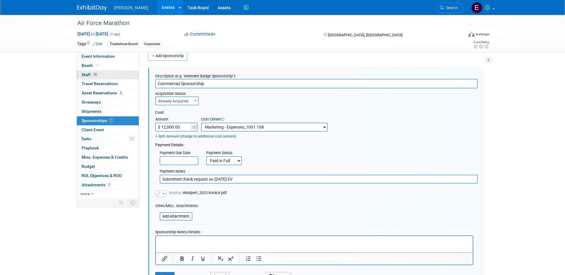
drag, startPoint x: 179, startPoint y: 84, endPoint x: 104, endPoint y: 75, distance: 75.9
click at [104, 75] on div "Event Information Event Info Booth Booth 13 Staff 13 Staff 0 Travel Reservation…" at bounding box center [283, 146] width 420 height 281
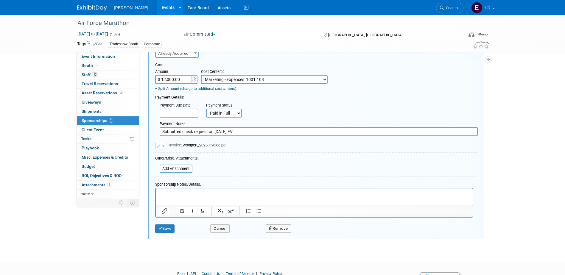
scroll to position [69, 0]
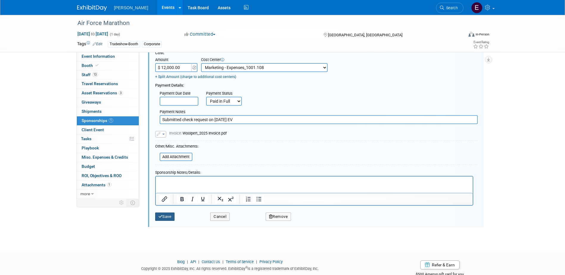
type input "Gold Star Sponsorship"
click at [157, 217] on button "Save" at bounding box center [165, 217] width 20 height 8
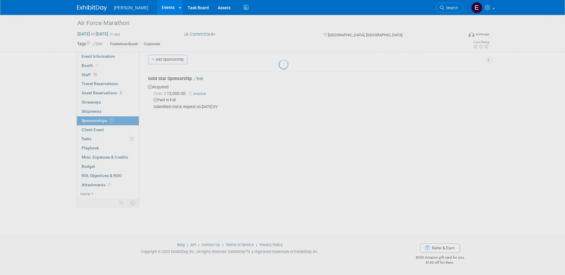
scroll to position [5, 0]
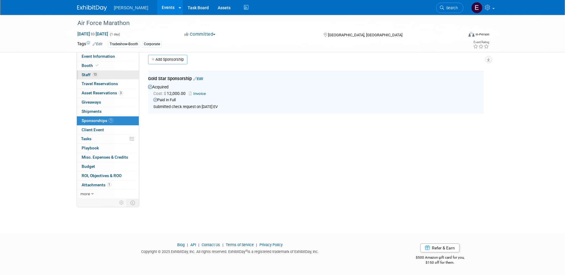
drag, startPoint x: 108, startPoint y: 71, endPoint x: 100, endPoint y: 71, distance: 7.5
click at [108, 71] on link "13 Staff 13" at bounding box center [108, 75] width 62 height 9
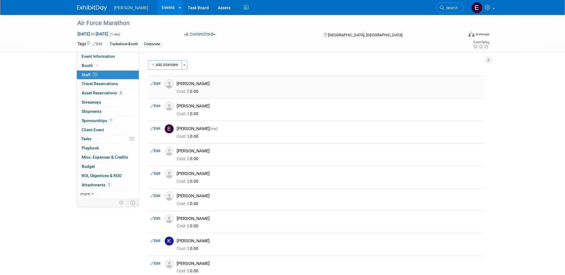
click at [156, 82] on link "Edit" at bounding box center [155, 84] width 10 height 4
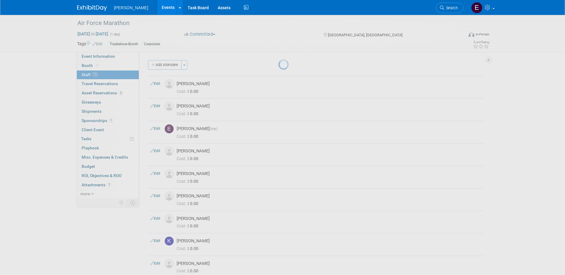
select select "42e547e9-d63b-45a8-b88c-c5b4c8150329"
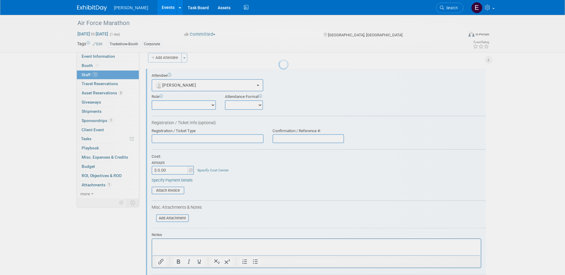
scroll to position [8, 0]
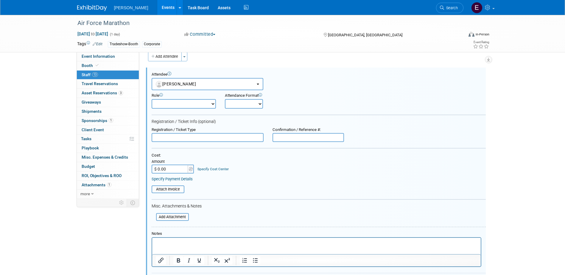
click at [173, 136] on input "text" at bounding box center [208, 137] width 112 height 9
drag, startPoint x: 160, startPoint y: 139, endPoint x: 119, endPoint y: 137, distance: 41.7
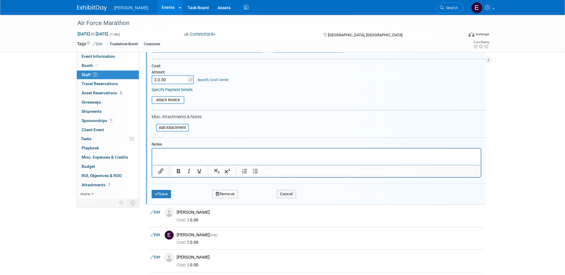
type input "Free w/ sponsorship"
click at [161, 193] on button "Save" at bounding box center [162, 194] width 20 height 8
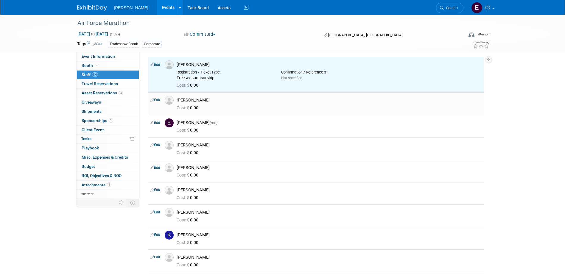
scroll to position [0, 0]
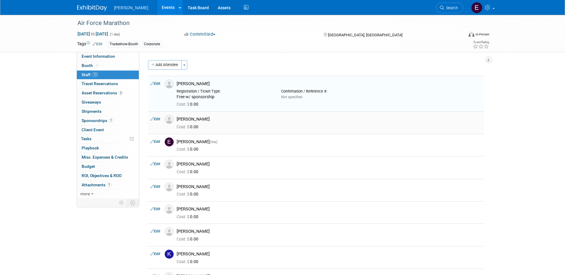
click at [155, 118] on link "Edit" at bounding box center [155, 119] width 10 height 4
select select "fd1d46b2-7367-4621-bd87-306603e76bbd"
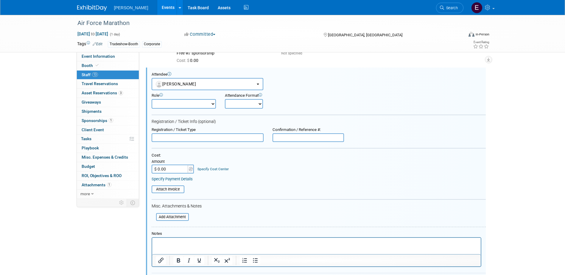
click at [181, 136] on input "text" at bounding box center [208, 137] width 112 height 9
paste input "Free w/ sponsorship"
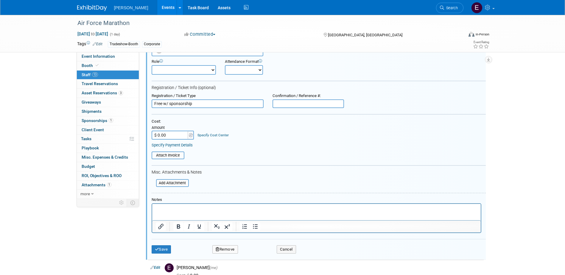
scroll to position [133, 0]
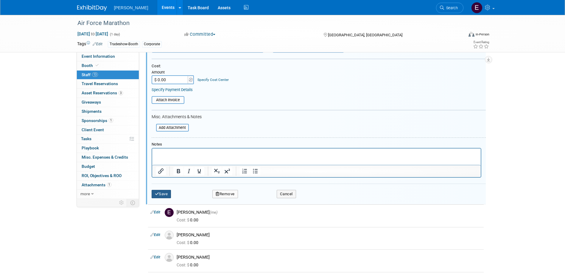
type input "Free w/ sponsorship"
click at [160, 192] on button "Save" at bounding box center [162, 194] width 20 height 8
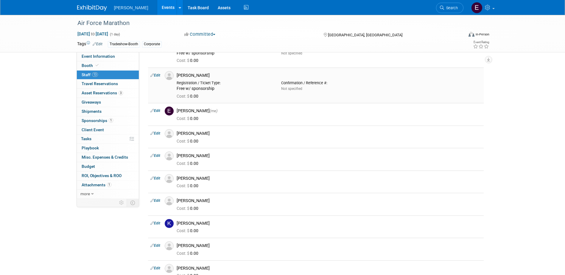
scroll to position [14, 0]
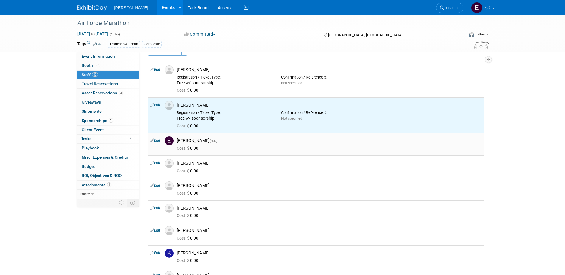
click at [155, 141] on link "Edit" at bounding box center [155, 141] width 10 height 4
select select "120ddee5-d8a4-4b60-82eb-45c9a3dd4d29"
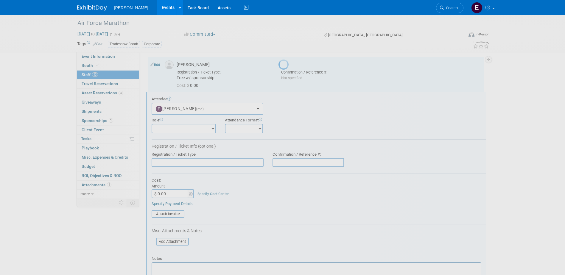
scroll to position [79, 0]
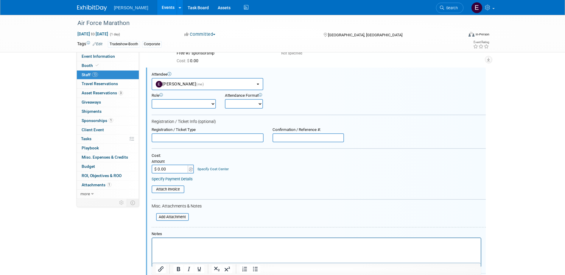
click at [162, 141] on input "text" at bounding box center [208, 137] width 112 height 9
paste input "Free w/ sponsorship"
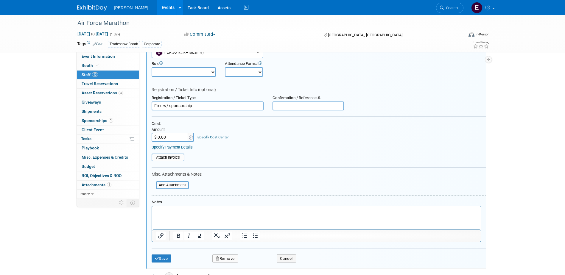
scroll to position [169, 0]
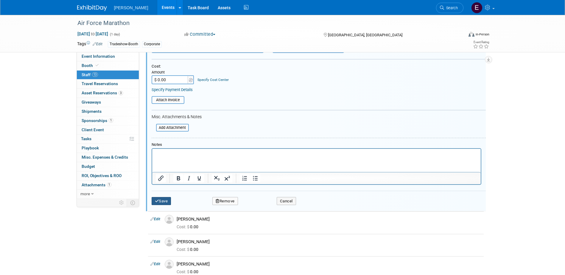
type input "Free w/ sponsorship"
click at [157, 200] on icon "submit" at bounding box center [157, 201] width 4 height 4
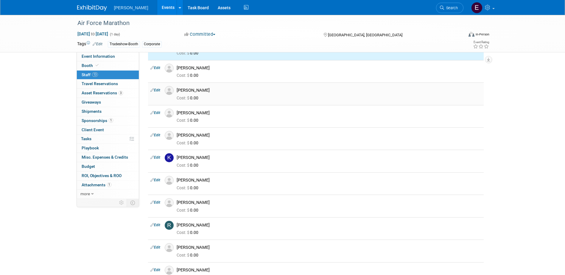
scroll to position [79, 0]
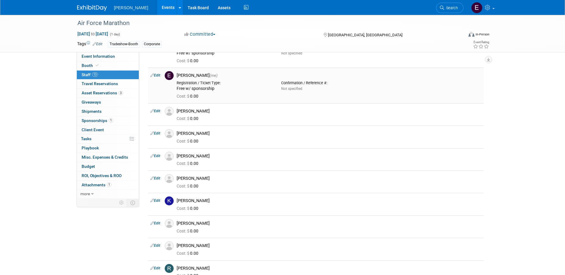
click at [156, 76] on link "Edit" at bounding box center [155, 75] width 10 height 4
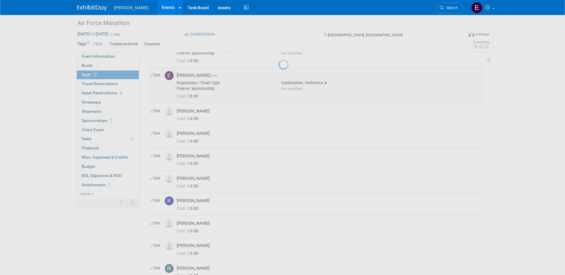
select select "120ddee5-d8a4-4b60-82eb-45c9a3dd4d29"
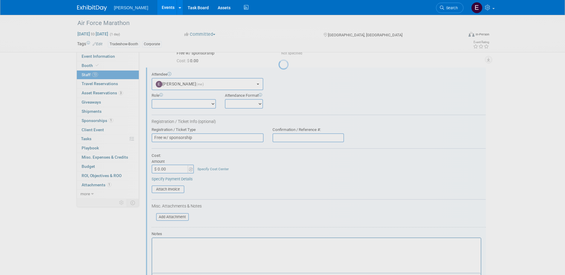
scroll to position [0, 0]
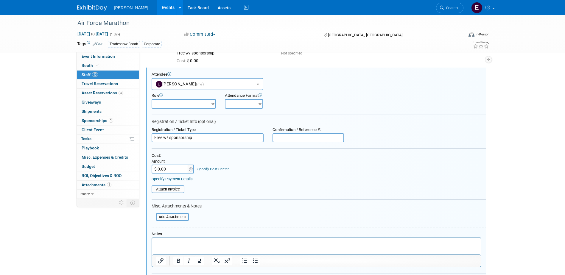
click at [171, 101] on select "Demonstrator Host Planner Presenter Sales Representative Set-up/Dismantle Crew …" at bounding box center [184, 104] width 64 height 10
select select "6"
click at [152, 99] on select "Demonstrator Host Planner Presenter Sales Representative Set-up/Dismantle Crew …" at bounding box center [184, 104] width 64 height 10
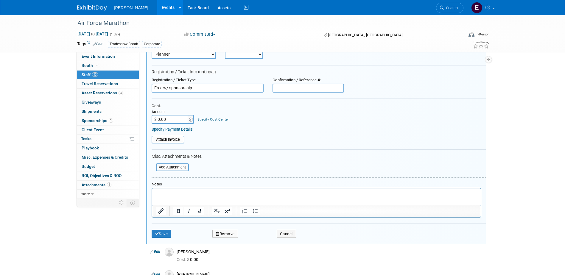
scroll to position [169, 0]
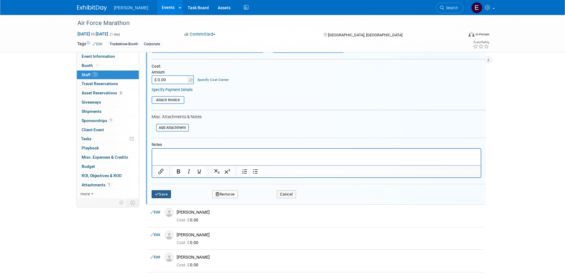
click at [157, 196] on icon "submit" at bounding box center [157, 194] width 4 height 4
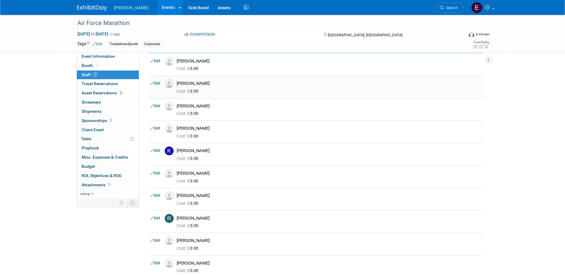
scroll to position [79, 0]
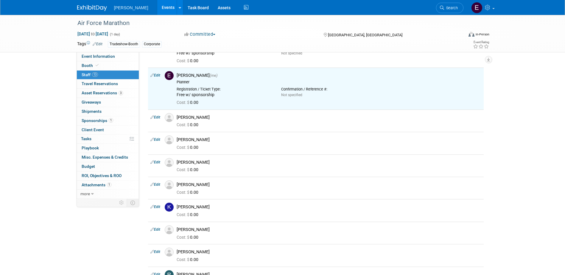
click at [157, 117] on link "Edit" at bounding box center [155, 117] width 10 height 4
select select "0aced58b-9f57-4a53-849d-a75bdb8b1421"
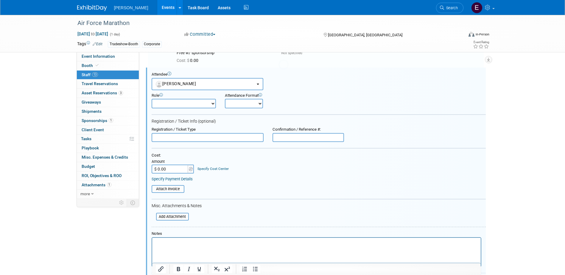
scroll to position [0, 0]
click at [173, 138] on input "text" at bounding box center [208, 137] width 112 height 9
paste input "Free w/ sponsorship"
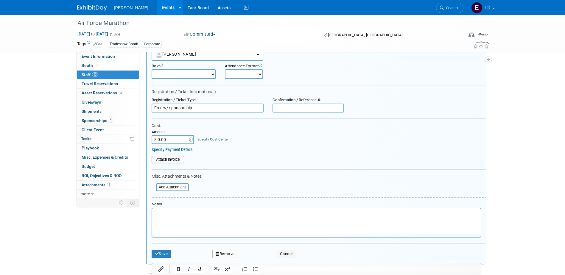
scroll to position [211, 0]
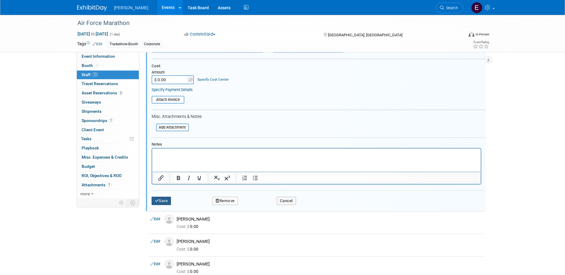
type input "Free w/ sponsorship"
click at [160, 201] on button "Save" at bounding box center [162, 201] width 20 height 8
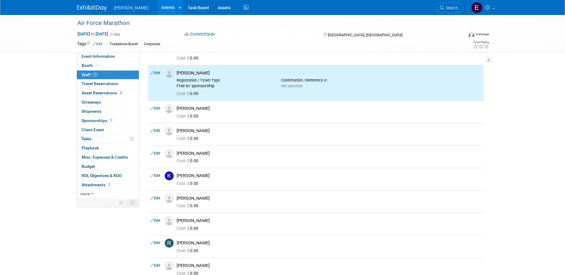
scroll to position [121, 0]
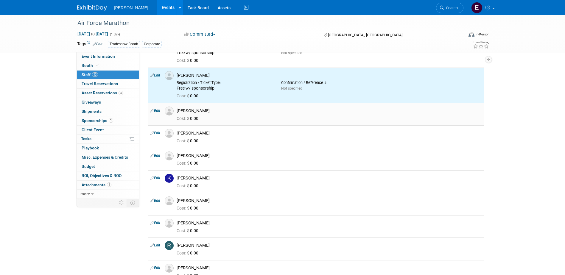
click at [158, 111] on link "Edit" at bounding box center [155, 111] width 10 height 4
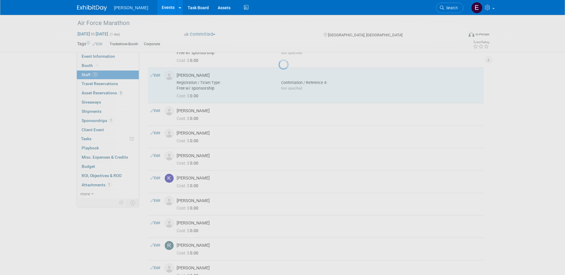
select select "4d303eb2-8cf3-490c-9072-1bf179e4899b"
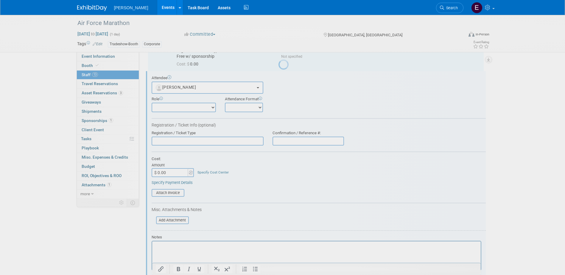
scroll to position [157, 0]
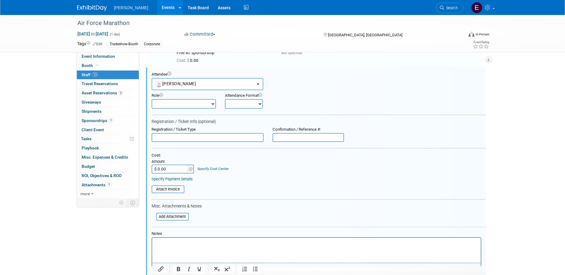
click at [169, 138] on input "text" at bounding box center [208, 137] width 112 height 9
paste input "Free w/ sponsorship"
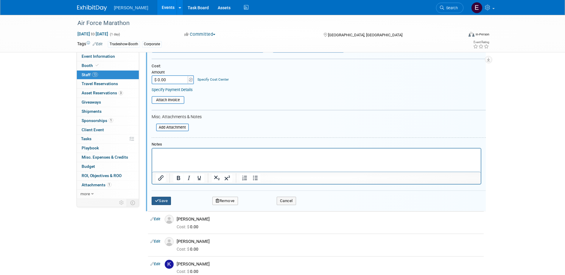
type input "Free w/ sponsorship"
click at [168, 199] on button "Save" at bounding box center [162, 201] width 20 height 8
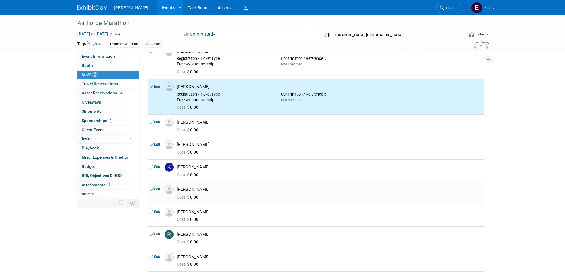
scroll to position [145, 0]
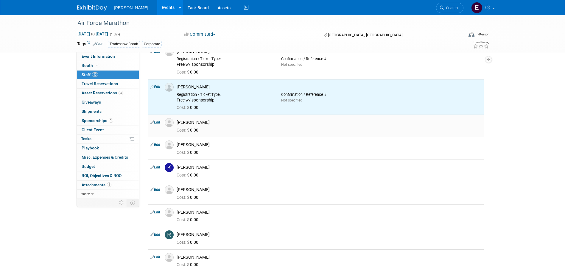
click at [159, 121] on link "Edit" at bounding box center [155, 122] width 10 height 4
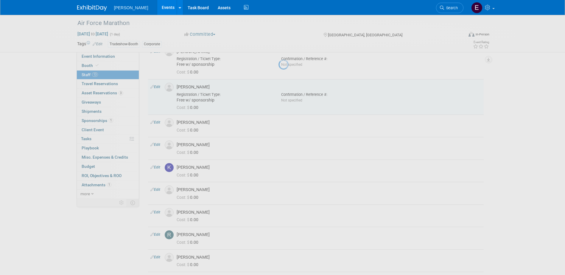
select select "aabf3d48-0dcb-482d-841e-8e264d0f37b3"
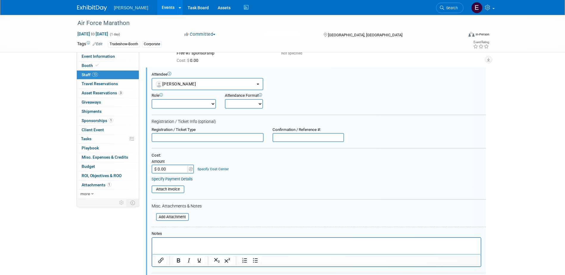
scroll to position [0, 0]
click at [173, 138] on input "text" at bounding box center [208, 137] width 112 height 9
paste input "Free w/ sponsorship"
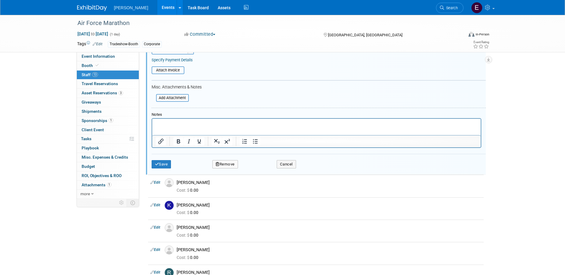
type input "Free w/ sponsorship"
click at [162, 159] on div "Save Remove Cancel" at bounding box center [319, 163] width 334 height 19
click at [162, 162] on button "Save" at bounding box center [162, 164] width 20 height 8
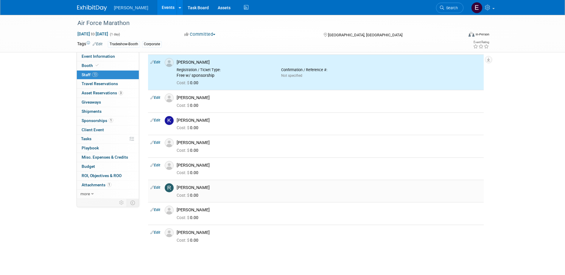
scroll to position [158, 0]
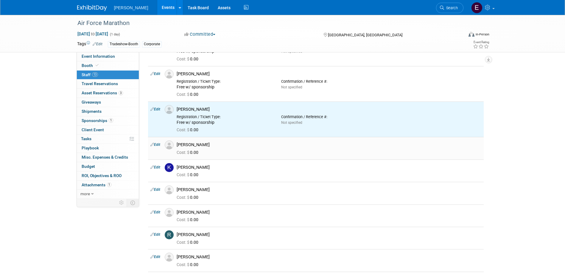
click at [159, 145] on link "Edit" at bounding box center [155, 145] width 10 height 4
select select "3c5e0ded-9c16-40f1-a321-faf40c1b24d1"
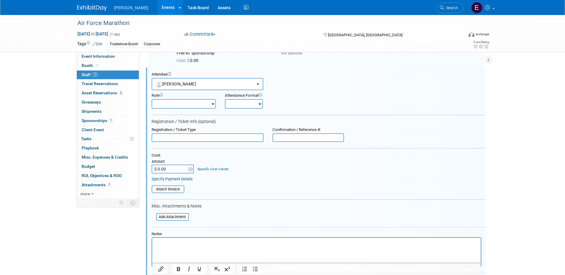
scroll to position [0, 0]
click at [162, 139] on input "text" at bounding box center [208, 137] width 112 height 9
paste input "Free w/ sponsorship"
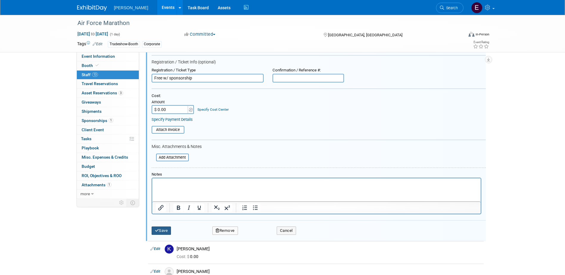
type input "Free w/ sponsorship"
click at [162, 229] on button "Save" at bounding box center [162, 231] width 20 height 8
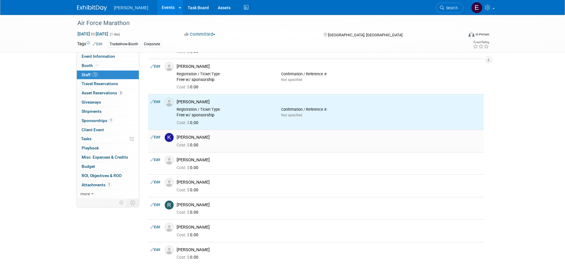
click at [156, 136] on link "Edit" at bounding box center [155, 137] width 10 height 4
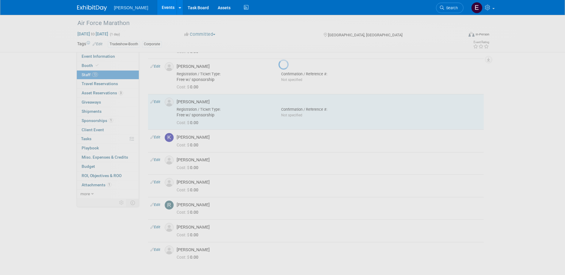
select select "e68e936d-8cf8-4ccd-b6f9-a341565438ad"
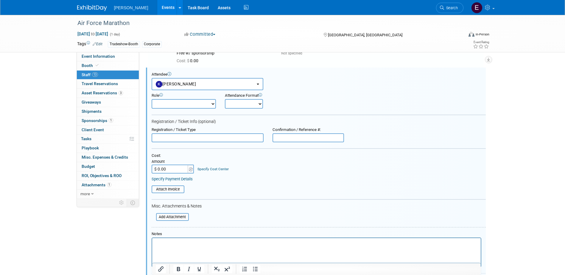
click at [161, 139] on input "text" at bounding box center [208, 137] width 112 height 9
paste input "Free w/ sponsorship"
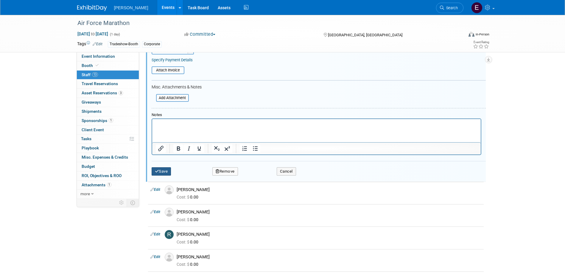
type input "Free w/ sponsorship"
click at [159, 169] on button "Save" at bounding box center [162, 171] width 20 height 8
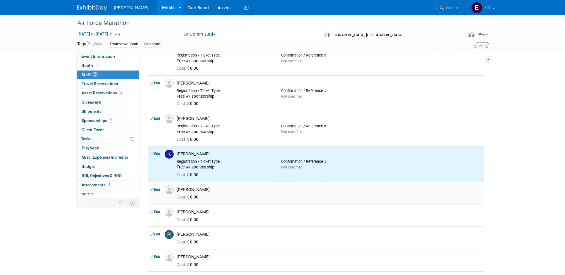
click at [154, 189] on link "Edit" at bounding box center [155, 190] width 10 height 4
select select "4c5ce29c-3c5b-492e-980b-fa38cbf67d7e"
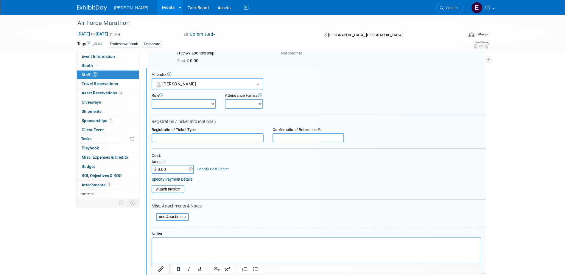
click at [162, 139] on input "text" at bounding box center [208, 137] width 112 height 9
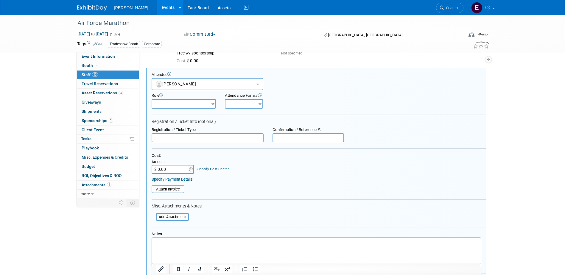
paste input "Free w/ sponsorship"
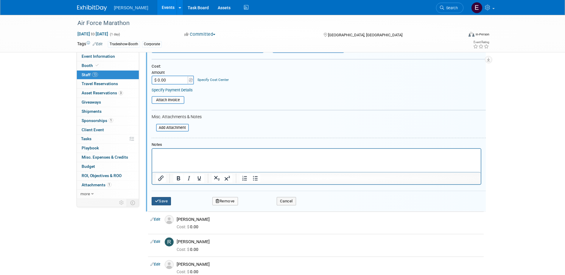
type input "Free w/ sponsorship"
click at [158, 201] on icon "submit" at bounding box center [157, 201] width 4 height 4
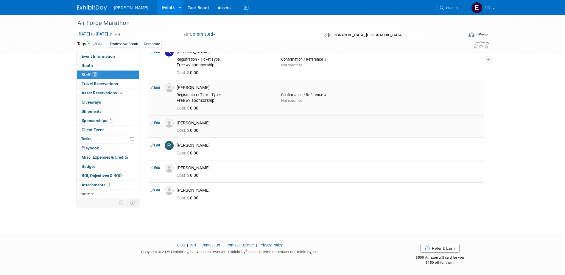
click at [157, 121] on link "Edit" at bounding box center [155, 123] width 10 height 4
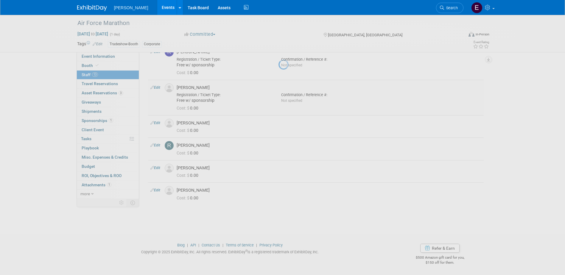
select select "8bd3838d-fdf7-4ef4-b6a8-faae3754dcc0"
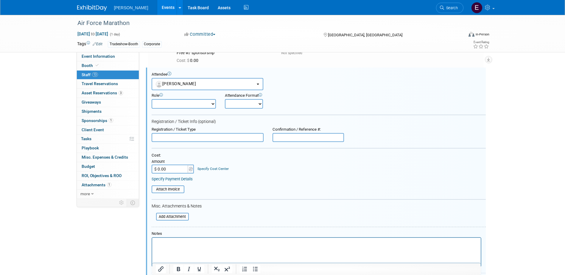
click at [161, 136] on input "text" at bounding box center [208, 137] width 112 height 9
paste input "Free w/ sponsorship"
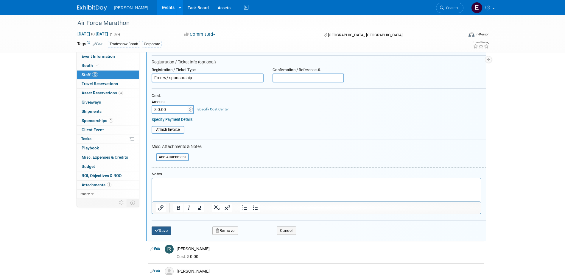
type input "Free w/ sponsorship"
click at [158, 229] on icon "submit" at bounding box center [157, 231] width 4 height 4
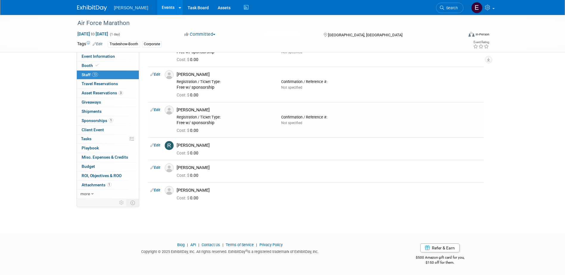
click at [158, 144] on link "Edit" at bounding box center [155, 145] width 10 height 4
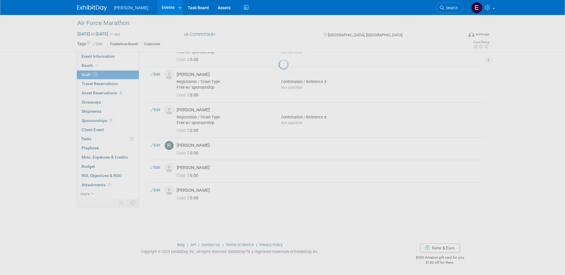
select select "844a177d-a181-44ff-a72a-5731d68e4351"
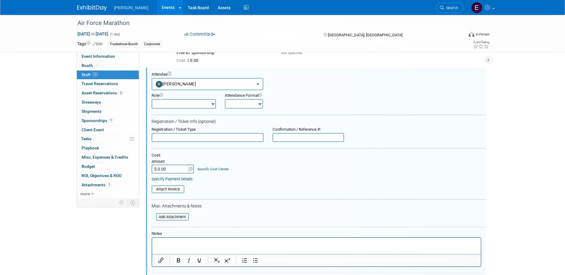
drag, startPoint x: 168, startPoint y: 141, endPoint x: 161, endPoint y: 141, distance: 6.9
click at [168, 141] on input "text" at bounding box center [208, 137] width 112 height 9
paste input "Free w/ sponsorship"
type input "Free w/ sponsorship"
click at [171, 103] on select "Demonstrator Host Planner Presenter Sales Representative Set-up/Dismantle Crew …" at bounding box center [184, 104] width 64 height 10
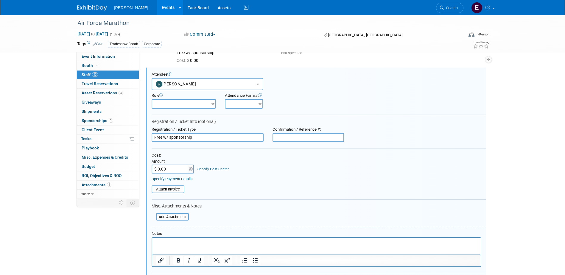
select select "6"
click at [152, 99] on select "Demonstrator Host Planner Presenter Sales Representative Set-up/Dismantle Crew …" at bounding box center [184, 104] width 64 height 10
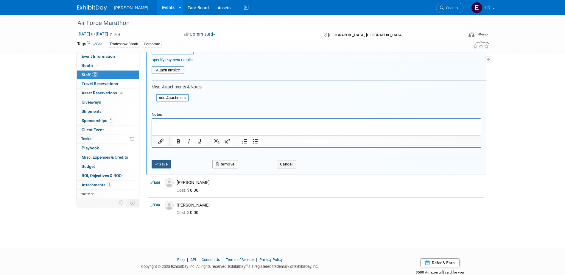
click at [168, 165] on button "Save" at bounding box center [162, 164] width 20 height 8
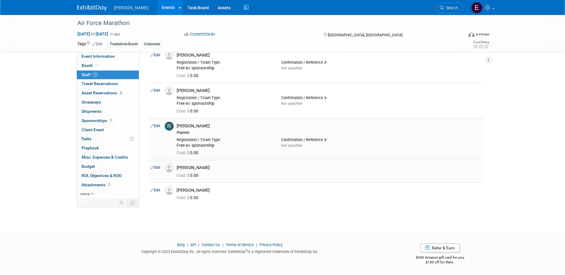
click at [157, 164] on td "Edit" at bounding box center [155, 171] width 14 height 22
click at [156, 166] on link "Edit" at bounding box center [155, 168] width 10 height 4
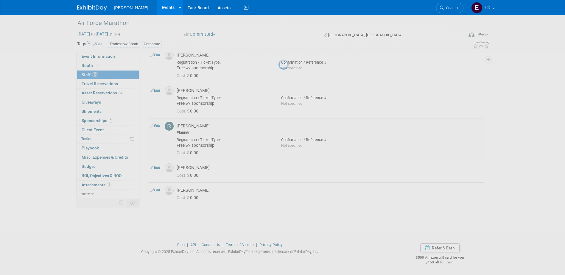
select select "f3fcef65-40d5-4404-844b-2751b273a07f"
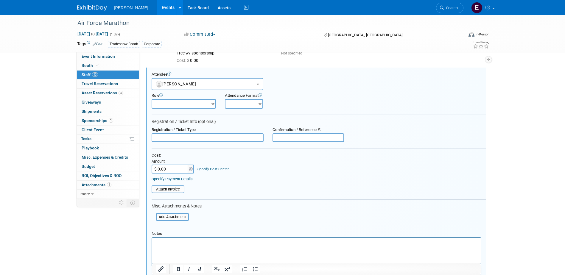
click at [167, 131] on div "Registration / Ticket Type" at bounding box center [208, 129] width 112 height 5
click at [167, 136] on input "text" at bounding box center [208, 137] width 112 height 9
paste input "Free w/ sponsorship"
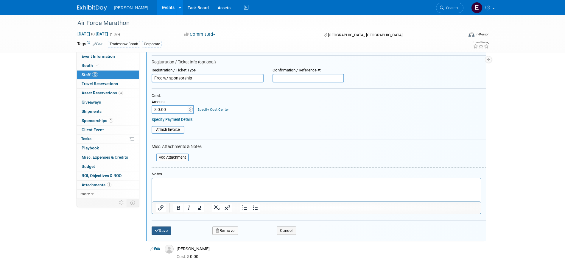
type input "Free w/ sponsorship"
click at [161, 233] on button "Save" at bounding box center [162, 231] width 20 height 8
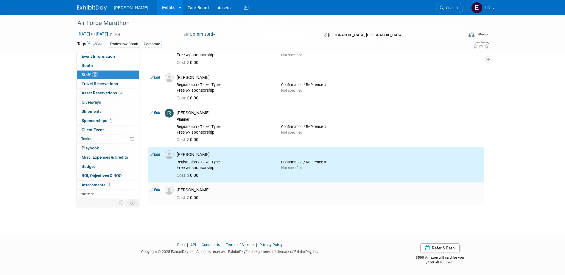
click at [155, 190] on link "Edit" at bounding box center [155, 190] width 10 height 4
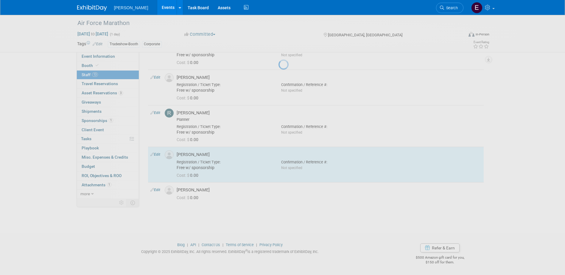
select select "ea09631d-bf83-4dd4-a77f-a7a1ed05acaf"
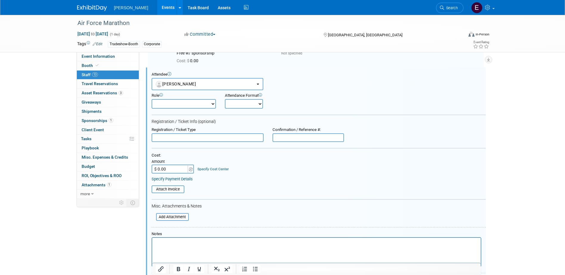
click at [166, 140] on input "text" at bounding box center [208, 137] width 112 height 9
paste input "Free w/ sponsorship"
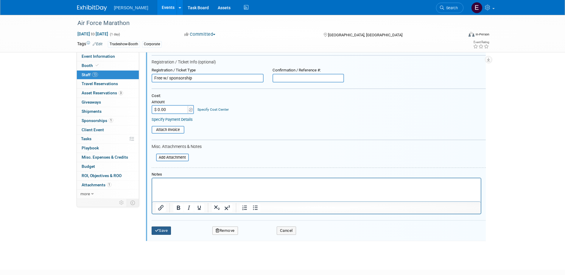
type input "Free w/ sponsorship"
click at [162, 232] on button "Save" at bounding box center [162, 231] width 20 height 8
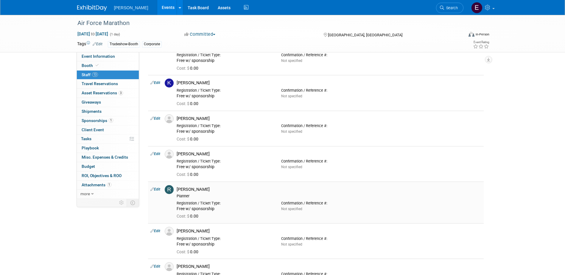
click at [159, 190] on link "Edit" at bounding box center [155, 189] width 10 height 4
select select "844a177d-a181-44ff-a72a-5731d68e4351"
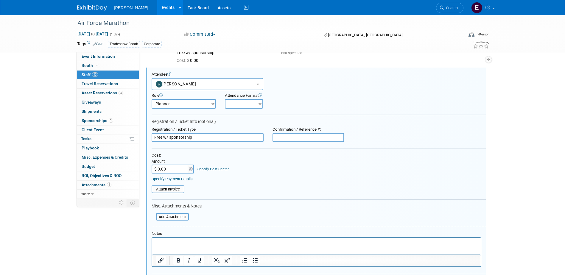
drag, startPoint x: 175, startPoint y: 104, endPoint x: 174, endPoint y: 108, distance: 4.3
click at [175, 104] on select "Demonstrator Host Planner Presenter Sales Representative Set-up/Dismantle Crew …" at bounding box center [184, 104] width 64 height 10
select select "1"
click at [152, 99] on select "Demonstrator Host Planner Presenter Sales Representative Set-up/Dismantle Crew …" at bounding box center [184, 104] width 64 height 10
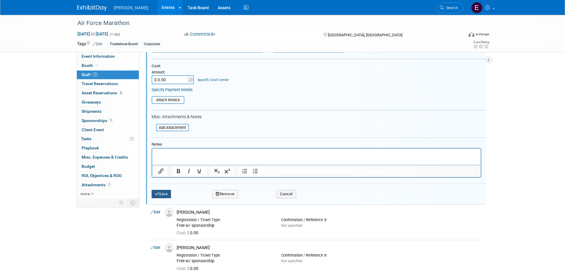
click at [165, 191] on button "Save" at bounding box center [162, 194] width 20 height 8
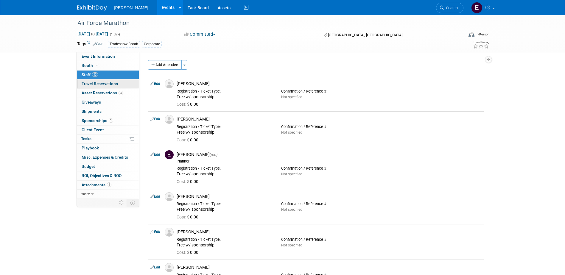
click at [120, 82] on link "0 Travel Reservations 0" at bounding box center [108, 84] width 62 height 9
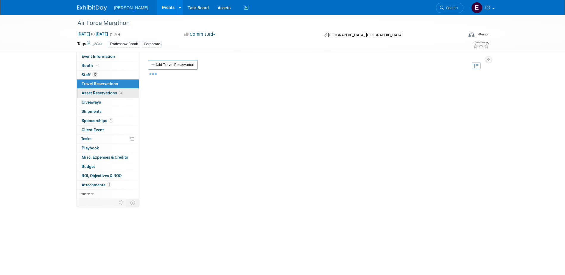
click at [120, 94] on span "3" at bounding box center [121, 93] width 4 height 4
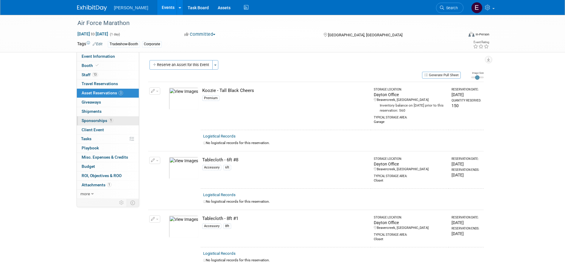
click at [121, 118] on link "1 Sponsorships 1" at bounding box center [108, 120] width 62 height 9
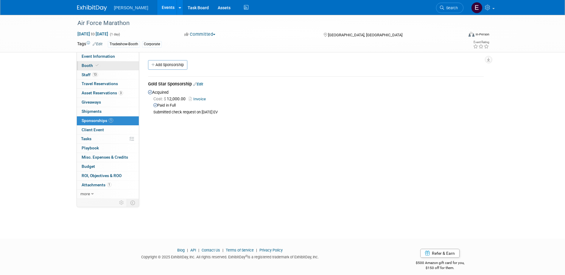
click at [105, 63] on link "Booth" at bounding box center [108, 65] width 62 height 9
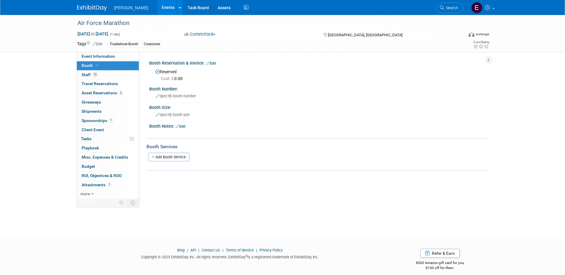
click at [215, 62] on link "Edit" at bounding box center [211, 63] width 10 height 4
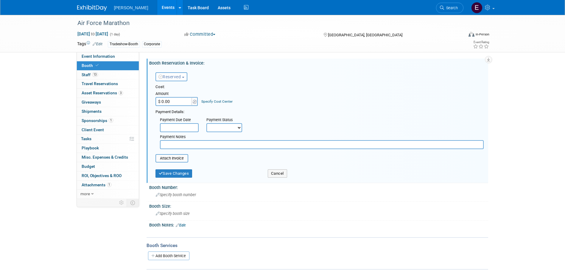
click at [218, 130] on select "Not Paid Yet Partially Paid Paid in Full" at bounding box center [224, 127] width 36 height 9
click at [325, 94] on div "Cost: Amount $ 0.00 Specify Cost Center Cost Center -- Not Specified -- Advisor…" at bounding box center [319, 95] width 328 height 22
click at [197, 140] on div "Payment Notes" at bounding box center [322, 137] width 324 height 6
click at [197, 141] on div "Payment Notes" at bounding box center [321, 140] width 333 height 17
click at [193, 145] on input "text" at bounding box center [322, 144] width 324 height 9
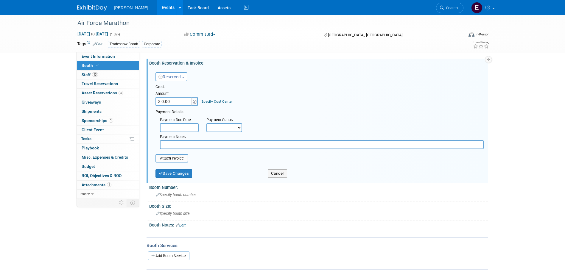
paste input "Free w/ sponsorship"
type input "Free w/ sponsorship"
click at [185, 172] on button "Save Changes" at bounding box center [173, 173] width 37 height 8
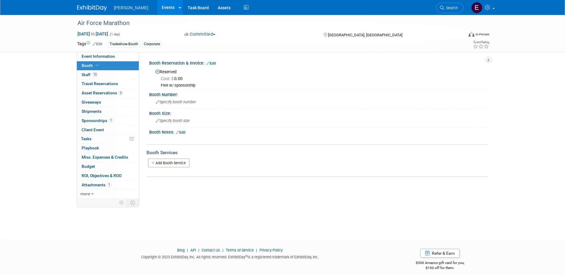
drag, startPoint x: 512, startPoint y: 188, endPoint x: 502, endPoint y: 188, distance: 10.1
click at [513, 188] on div "Air Force Marathon [DATE] to [DATE] (1 day) [DATE] to [DATE] Committed Committe…" at bounding box center [282, 121] width 565 height 213
click at [172, 119] on span "Specify booth size" at bounding box center [173, 121] width 34 height 4
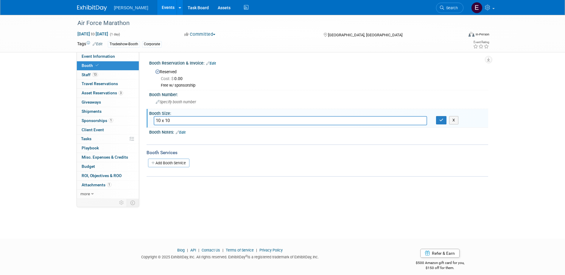
type input "10 x 10"
click at [476, 130] on div "Booth Notes: Edit" at bounding box center [318, 132] width 339 height 8
click at [444, 120] on button "button" at bounding box center [441, 120] width 11 height 8
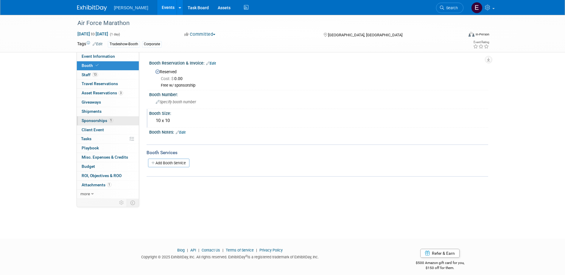
click at [98, 118] on span "Sponsorships 1" at bounding box center [98, 120] width 32 height 5
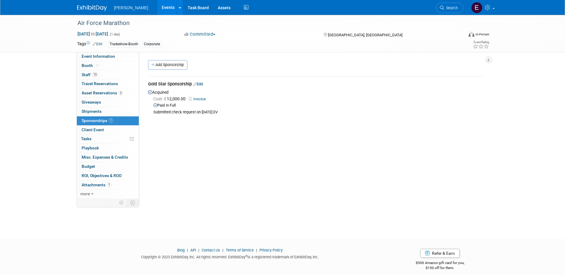
click at [202, 85] on link "Edit" at bounding box center [198, 84] width 10 height 4
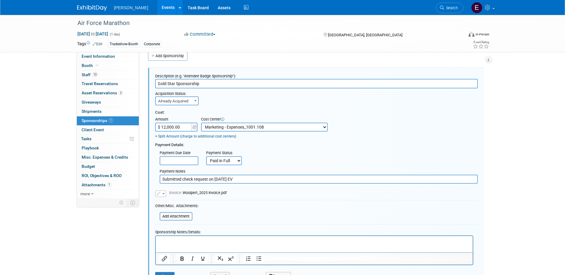
click at [190, 241] on p "Rich Text Area. Press ALT-0 for help." at bounding box center [314, 241] width 310 height 6
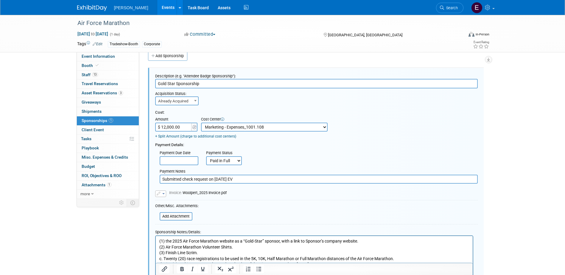
scroll to position [26, 0]
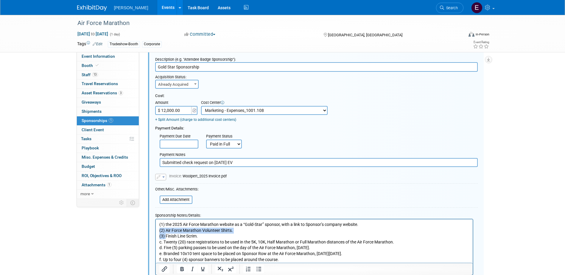
drag, startPoint x: 166, startPoint y: 234, endPoint x: 147, endPoint y: 232, distance: 18.3
click at [155, 232] on html "(1) the 2025 Air Force Marathon website as a “Gold-Star” sponsor, with a link t…" at bounding box center [313, 240] width 317 height 43
click at [188, 245] on p "(1) the 2025 Air Force Marathon website as a “Gold-Star” sponsor, with a link t…" at bounding box center [314, 242] width 310 height 41
click at [199, 235] on p "(1) the 2025 Air Force Marathon website as a “Gold-Star” sponsor, with a link t…" at bounding box center [314, 242] width 310 height 41
click at [165, 236] on p "(1) the 2025 Air Force Marathon website as a “Gold-Star” sponsor, with a link t…" at bounding box center [314, 242] width 310 height 41
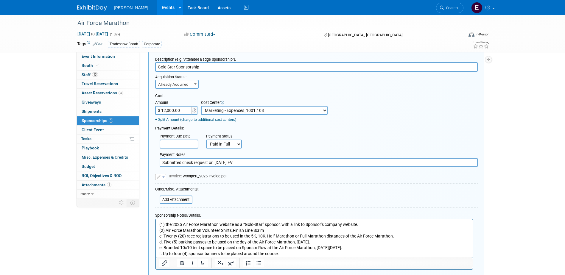
click at [166, 231] on p "(1) the 2025 Air Force Marathon website as a “Gold-Star” sponsor, with a link t…" at bounding box center [314, 239] width 310 height 35
click at [172, 225] on p "(1) the 2025 Air Force Marathon website as a “Gold-Star” sponsor, with a link t…" at bounding box center [314, 239] width 310 height 35
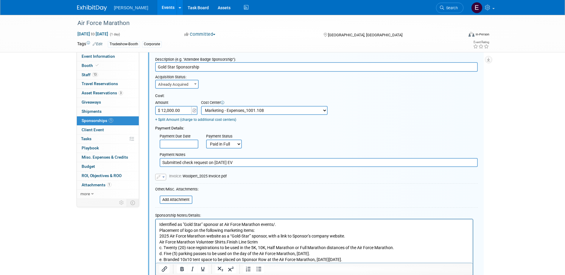
click at [159, 230] on html "Identified as "Gold Star" sponosr at Air Force Marathon events/. Placement of l…" at bounding box center [313, 243] width 317 height 49
click at [159, 230] on p "Placement of logo on the following marketing items:" at bounding box center [314, 231] width 310 height 6
click at [258, 269] on icon "Bullet list" at bounding box center [258, 269] width 7 height 7
click at [159, 235] on p "2025 Air Force Marathon website as a “Gold-Star” sponsor, with a link to Sponso…" at bounding box center [314, 250] width 310 height 35
click at [261, 269] on icon "Bullet list" at bounding box center [258, 269] width 5 height 4
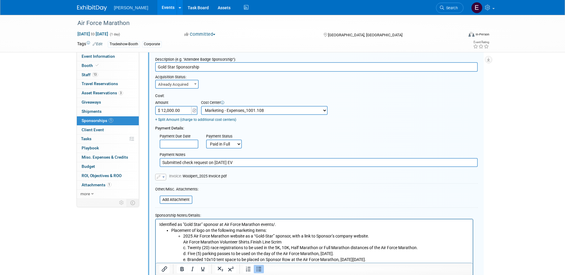
click at [183, 242] on li "2025 Air Force Marathon website as a “Gold-Star” sponsor, with a link to Sponso…" at bounding box center [326, 250] width 286 height 35
click at [251, 241] on li "Air Force Marathon Volunteer Shirts.Finish Line Scrim c. Twenty (20) race regis…" at bounding box center [326, 253] width 286 height 29
click at [371, 235] on li "2025 Air Force Marathon website as a “Gold-Star” sponsor, with a link to Sponso…" at bounding box center [326, 236] width 286 height 6
click at [280, 222] on html "Identified as "Gold Star" sponosr at Air Force Marathon events/. Placement of l…" at bounding box center [313, 246] width 317 height 55
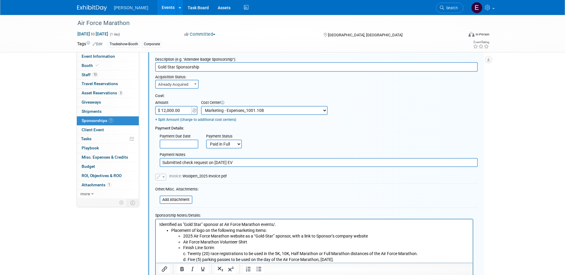
click at [279, 222] on p "Identified as "Gold Star" sponosr at Air Force Marathon events/." at bounding box center [314, 225] width 310 height 6
drag, startPoint x: 273, startPoint y: 224, endPoint x: 145, endPoint y: 220, distance: 127.9
click at [155, 220] on html "Identified as "Gold Star" sponosr at Air Force Marathon events Placement of log…" at bounding box center [313, 246] width 317 height 55
click at [255, 269] on button "Bullet list" at bounding box center [259, 269] width 10 height 8
click at [243, 243] on li "Air Force Marathon Volunteer Shirt" at bounding box center [326, 242] width 286 height 6
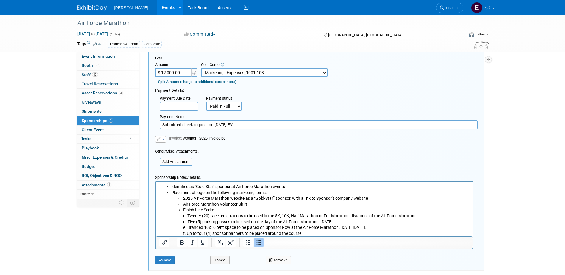
scroll to position [85, 0]
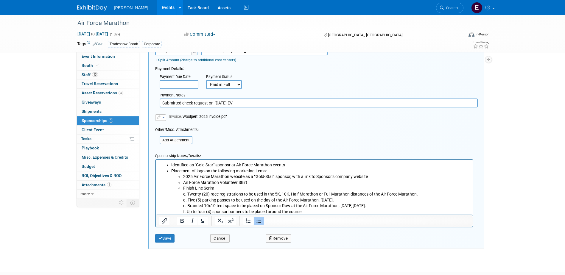
click at [187, 193] on li "Finish Line Scrim c. Twenty (20) race registrations to be used in the 5K, 10K, …" at bounding box center [326, 199] width 286 height 29
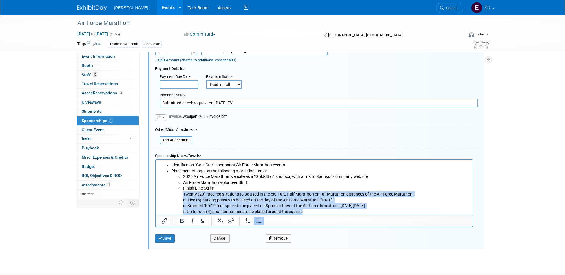
drag, startPoint x: 311, startPoint y: 211, endPoint x: 181, endPoint y: 195, distance: 130.9
click at [181, 195] on ul "2025 Air Force Marathon website as a “Gold-Star” sponsor, with a link to Sponso…" at bounding box center [320, 194] width 298 height 41
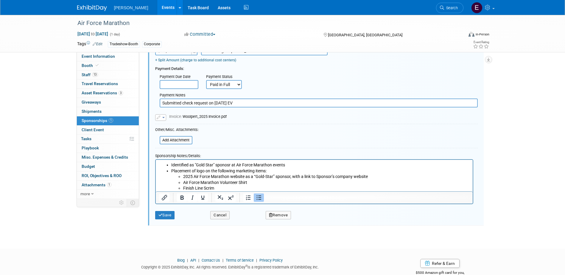
click at [260, 198] on icon "Bullet list" at bounding box center [258, 197] width 5 height 4
click at [260, 196] on icon "Bullet list" at bounding box center [258, 197] width 5 height 4
click at [262, 199] on icon "Bullet list" at bounding box center [258, 197] width 7 height 7
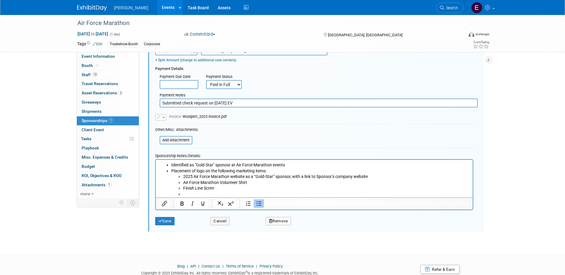
click at [256, 205] on icon "Bullet list" at bounding box center [258, 203] width 7 height 7
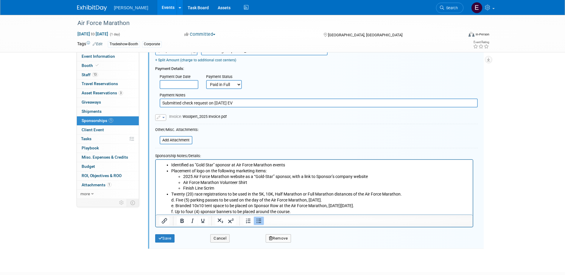
click at [405, 195] on li "Twenty (20) race registrations to be used in the 5K, 10K, Half Marathon or Full…" at bounding box center [320, 202] width 298 height 23
click at [175, 199] on li "Twenty (20) race registrations to be used in the 5K, 10K, Half Marathon or Full…" at bounding box center [320, 202] width 298 height 23
click at [176, 207] on li "Five (5) parking passes to be used on the day of the Air Force Marathon, [DATE]…" at bounding box center [320, 206] width 298 height 18
click at [175, 211] on li "Branded 10x10 tent space to be placed on Sponsor Row at the Air Force Marathon,…" at bounding box center [320, 209] width 298 height 12
click at [289, 212] on li "Up to four (4) sponsor banners to be placed around the course." at bounding box center [320, 212] width 298 height 6
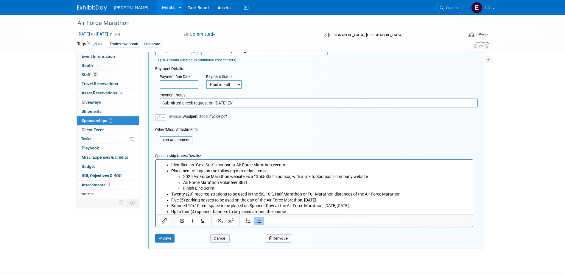
click at [391, 205] on li "Branded 10x10 tent space to be placed on Sponsor Row at the Air Force Marathon,…" at bounding box center [320, 206] width 298 height 6
click at [366, 200] on li "Five (5) parking passes to be used on the day of the Air Force Marathon, [DATE]." at bounding box center [320, 200] width 298 height 6
drag, startPoint x: 365, startPoint y: 199, endPoint x: 303, endPoint y: 200, distance: 62.0
click at [303, 200] on li "Five (5) parking passes to be used on the day of the Air Force Marathon, [DATE]" at bounding box center [320, 200] width 298 height 6
drag, startPoint x: 391, startPoint y: 204, endPoint x: 323, endPoint y: 204, distance: 68.2
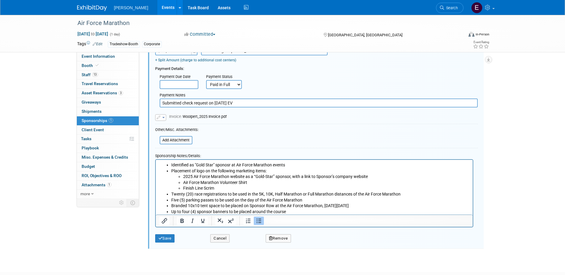
click at [323, 204] on li "Branded 10x10 tent space to be placed on Sponsor Row at the Air Force Marathon,…" at bounding box center [320, 206] width 298 height 6
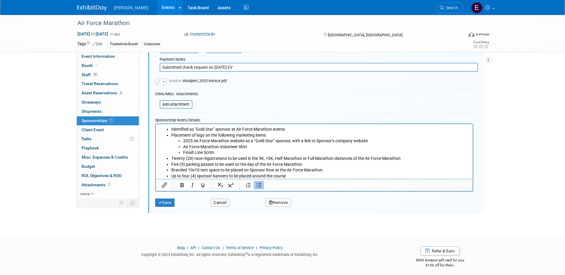
scroll to position [124, 0]
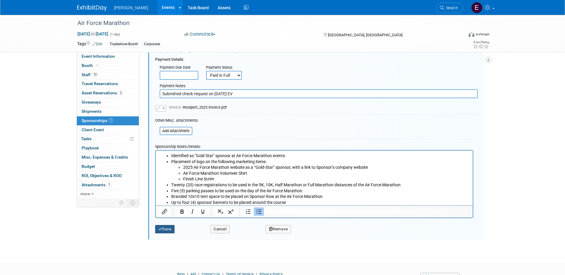
click at [162, 228] on icon "submit" at bounding box center [160, 229] width 4 height 4
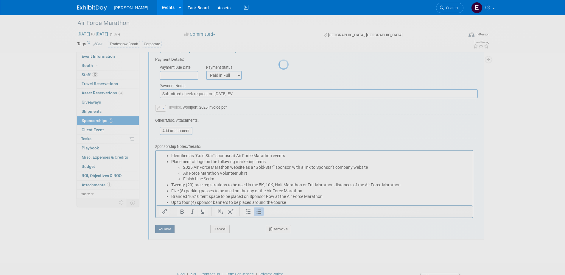
scroll to position [5, 0]
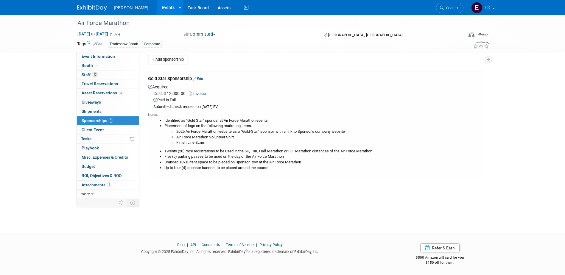
click at [202, 77] on link "Edit" at bounding box center [198, 79] width 10 height 4
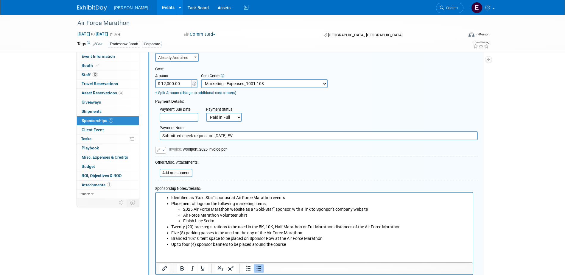
scroll to position [98, 0]
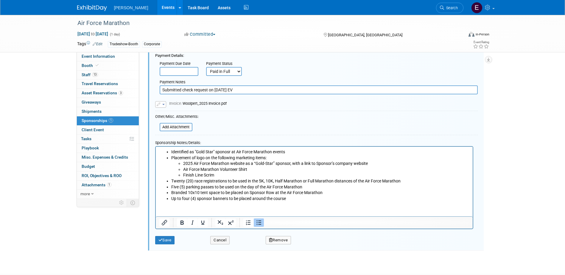
click at [217, 174] on li "Finish Line Scrim" at bounding box center [326, 175] width 286 height 6
click at [172, 180] on li "Twenty (20) race registrations to be used in the 5K, 10K, Half Marathon or Full…" at bounding box center [320, 181] width 298 height 6
click at [261, 224] on icon "Bullet list" at bounding box center [258, 222] width 7 height 7
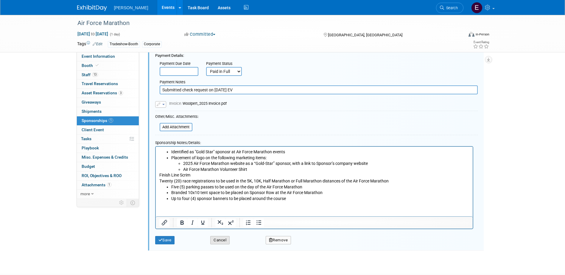
click at [223, 240] on button "Cancel" at bounding box center [219, 240] width 19 height 8
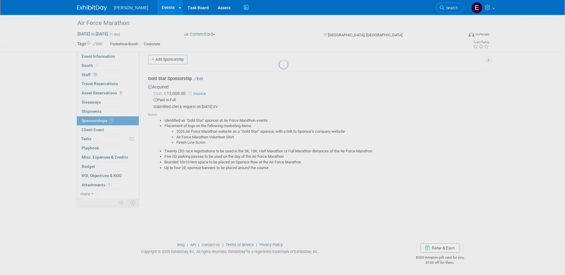
scroll to position [5, 0]
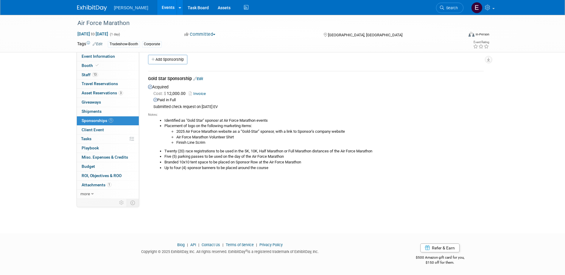
click at [200, 77] on link "Edit" at bounding box center [198, 79] width 10 height 4
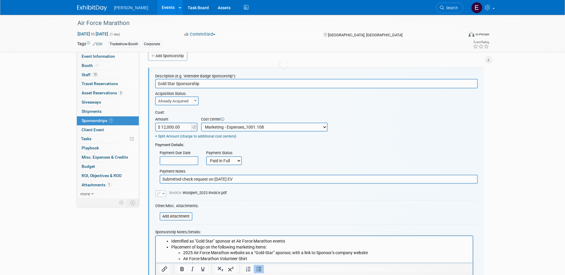
scroll to position [0, 0]
click at [287, 243] on li "Identified as "Gold Star" sponosr at Air Force Marathon events" at bounding box center [320, 241] width 298 height 6
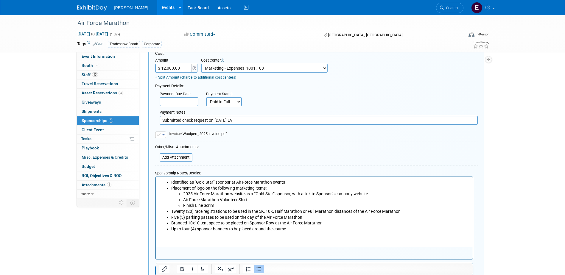
scroll to position [69, 0]
click at [258, 255] on icon "Bullet list" at bounding box center [258, 252] width 7 height 7
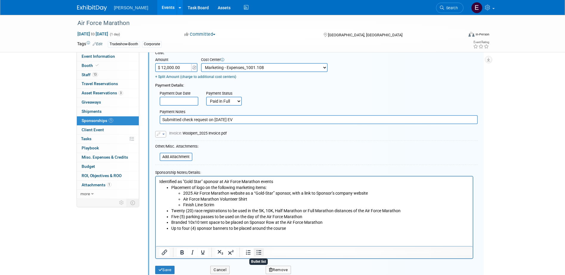
click at [258, 254] on icon "Bullet list" at bounding box center [258, 252] width 7 height 7
click at [222, 268] on button "Cancel" at bounding box center [219, 270] width 19 height 8
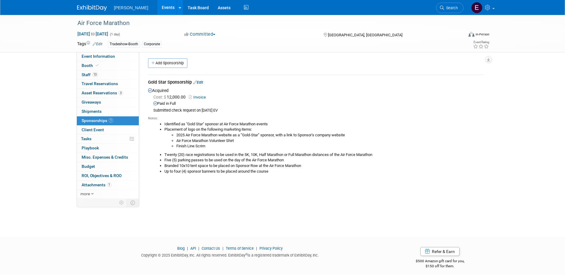
scroll to position [0, 0]
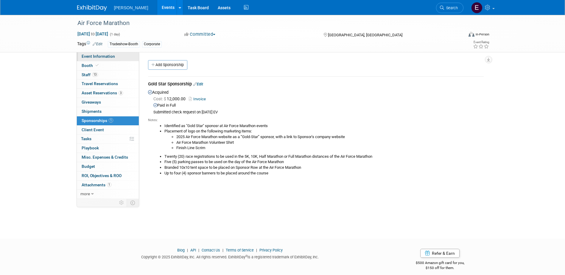
click at [120, 57] on link "Event Information" at bounding box center [108, 56] width 62 height 9
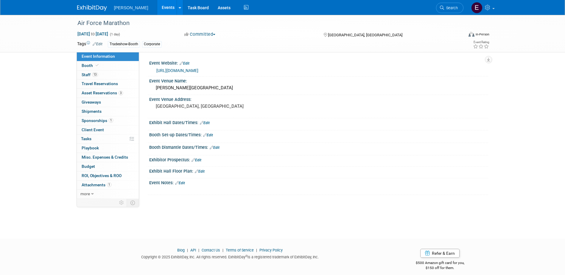
click at [207, 123] on link "Edit" at bounding box center [205, 123] width 10 height 4
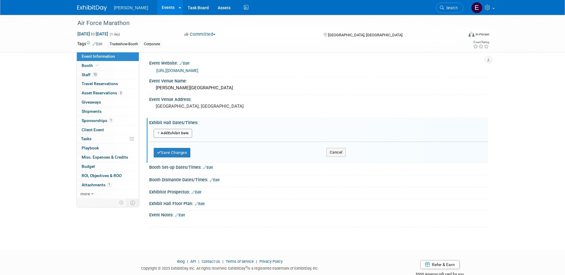
click at [190, 132] on button "Add Another Exhibit Date" at bounding box center [173, 133] width 38 height 9
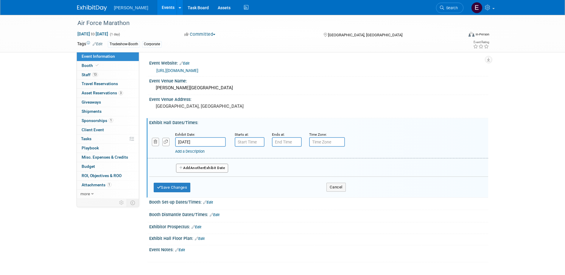
drag, startPoint x: 53, startPoint y: 133, endPoint x: 61, endPoint y: 133, distance: 7.7
click at [53, 133] on div "Air Force Marathon [DATE] to [DATE] (1 day) [DATE] to [DATE] Committed Committe…" at bounding box center [282, 144] width 565 height 259
click at [250, 143] on input "7:00 AM" at bounding box center [250, 142] width 30 height 10
click at [254, 144] on input "7:00 AM" at bounding box center [250, 142] width 30 height 10
click at [249, 157] on span at bounding box center [248, 157] width 10 height 10
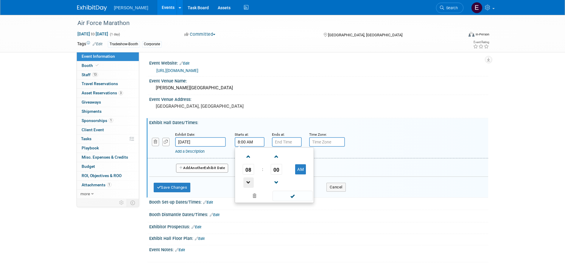
click at [248, 184] on span at bounding box center [248, 183] width 10 height 10
click at [248, 183] on span at bounding box center [248, 183] width 10 height 10
click at [276, 170] on span "00" at bounding box center [276, 169] width 11 height 11
click at [283, 174] on td "30" at bounding box center [283, 173] width 19 height 16
click at [301, 172] on button "AM" at bounding box center [300, 169] width 11 height 10
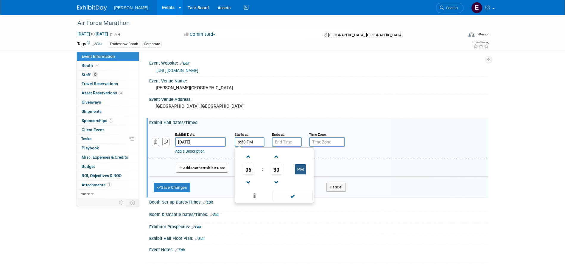
click at [301, 172] on button "PM" at bounding box center [300, 169] width 11 height 10
type input "6:30 AM"
click at [295, 195] on span at bounding box center [293, 196] width 40 height 10
click at [185, 187] on button "Save Changes" at bounding box center [172, 188] width 37 height 10
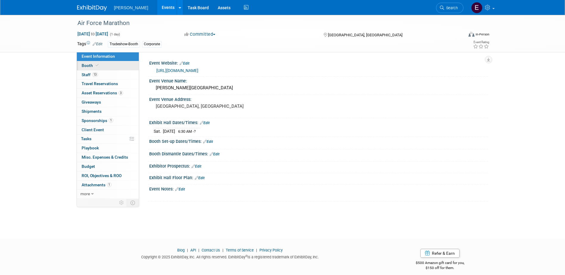
click at [129, 67] on link "Booth" at bounding box center [108, 65] width 62 height 9
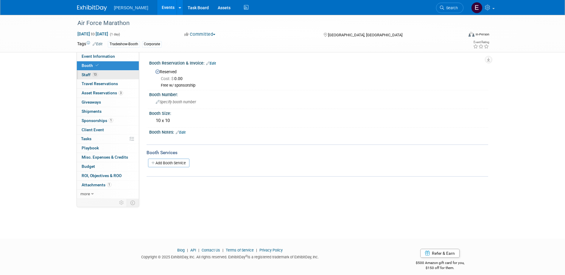
click at [128, 77] on link "13 Staff 13" at bounding box center [108, 75] width 62 height 9
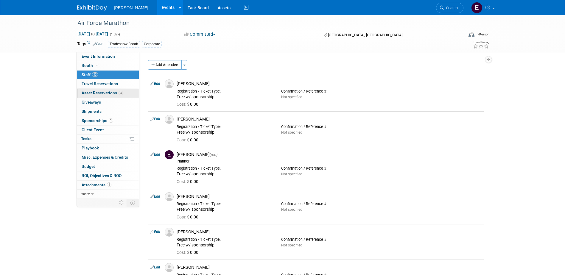
click at [114, 93] on span "Asset Reservations 3" at bounding box center [102, 93] width 41 height 5
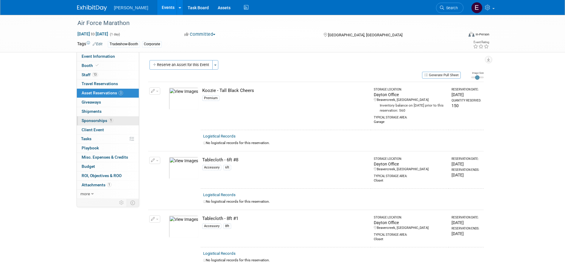
click at [114, 119] on link "1 Sponsorships 1" at bounding box center [108, 120] width 62 height 9
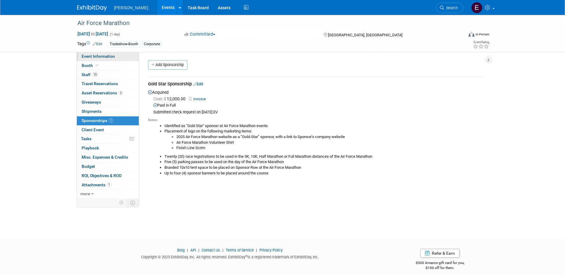
click at [108, 53] on link "Event Information" at bounding box center [108, 56] width 62 height 9
